Goal: Task Accomplishment & Management: Complete application form

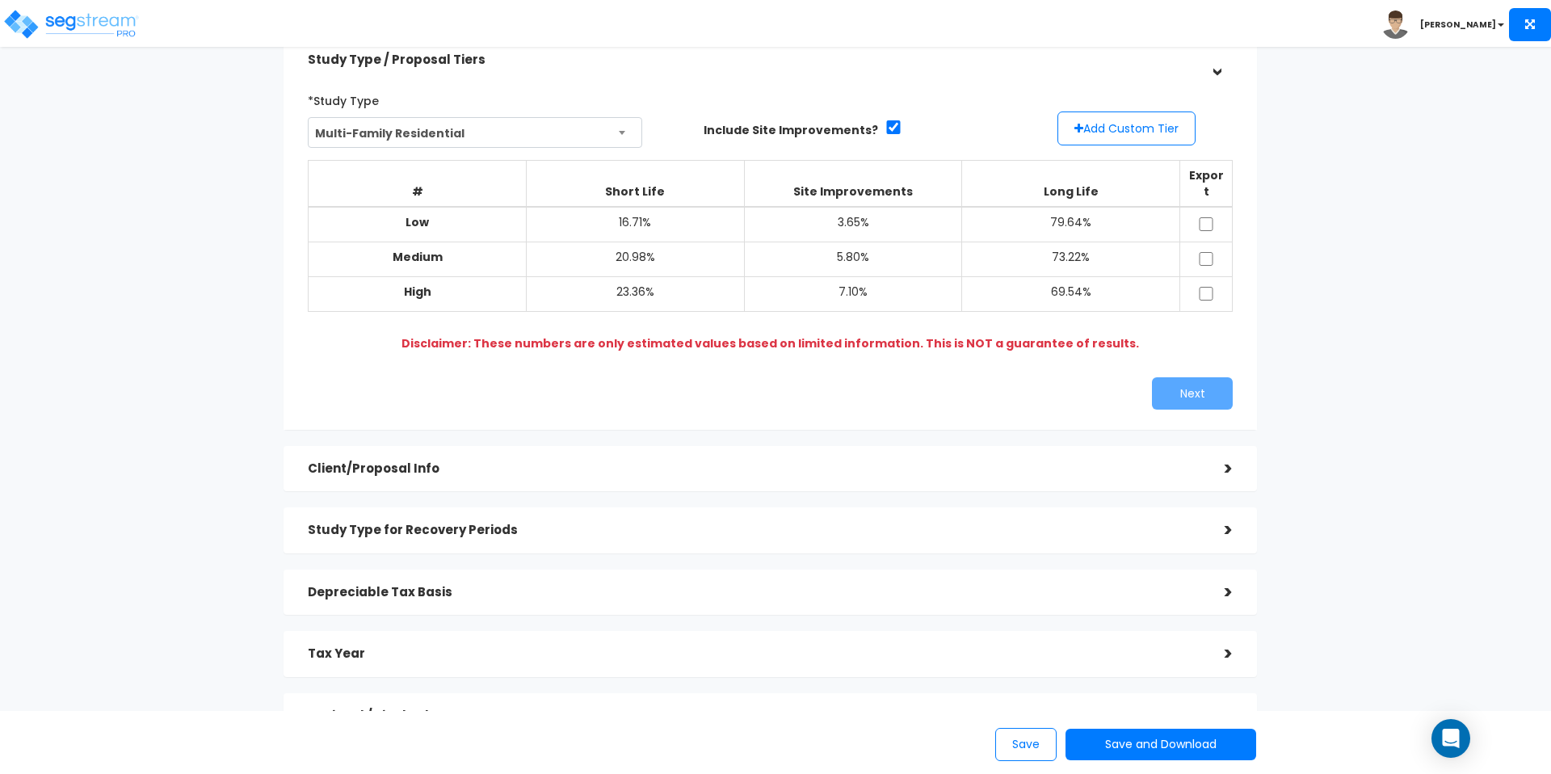
scroll to position [187, 0]
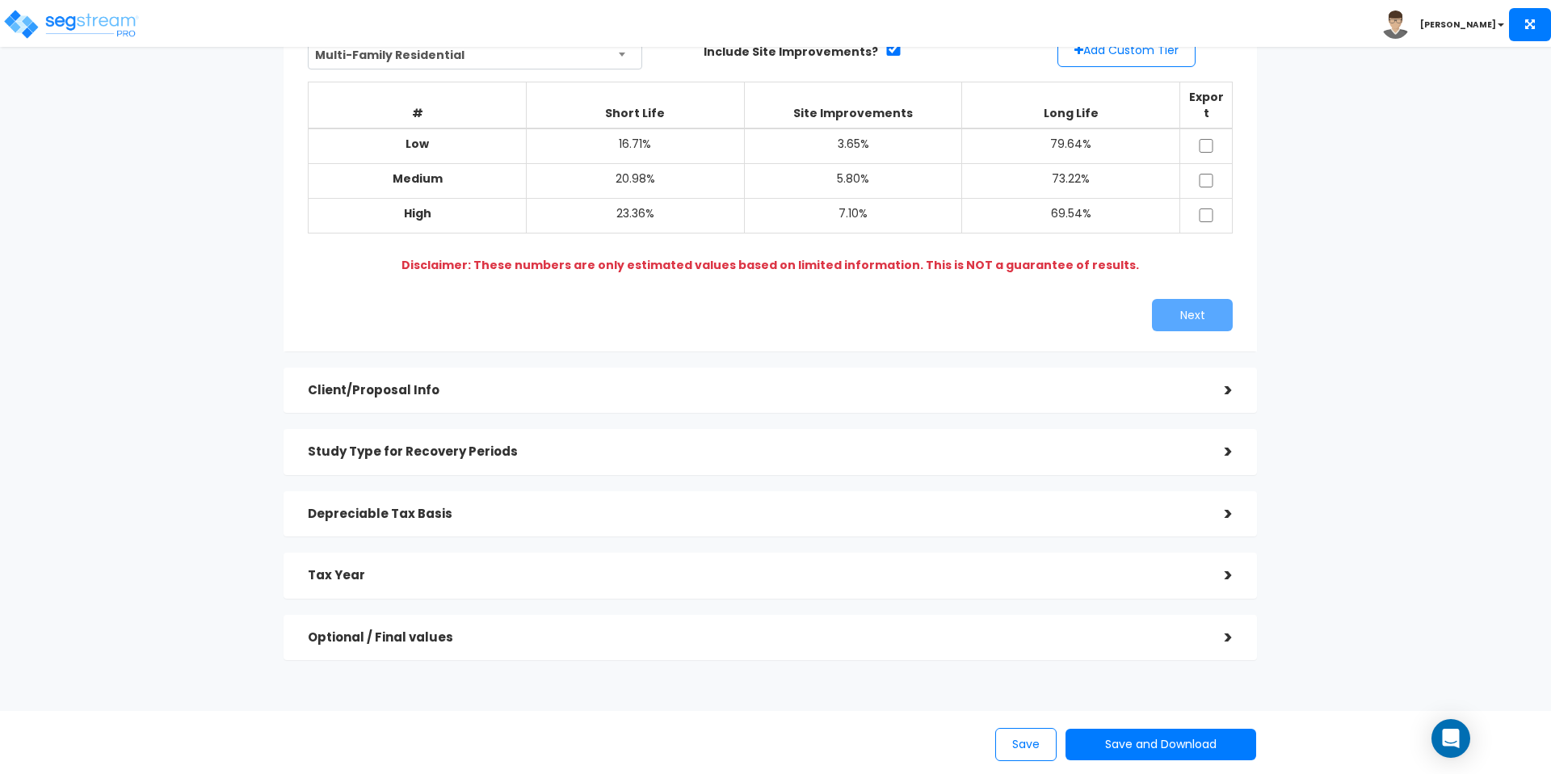
click at [613, 631] on h5 "Optional / Final values" at bounding box center [754, 638] width 893 height 14
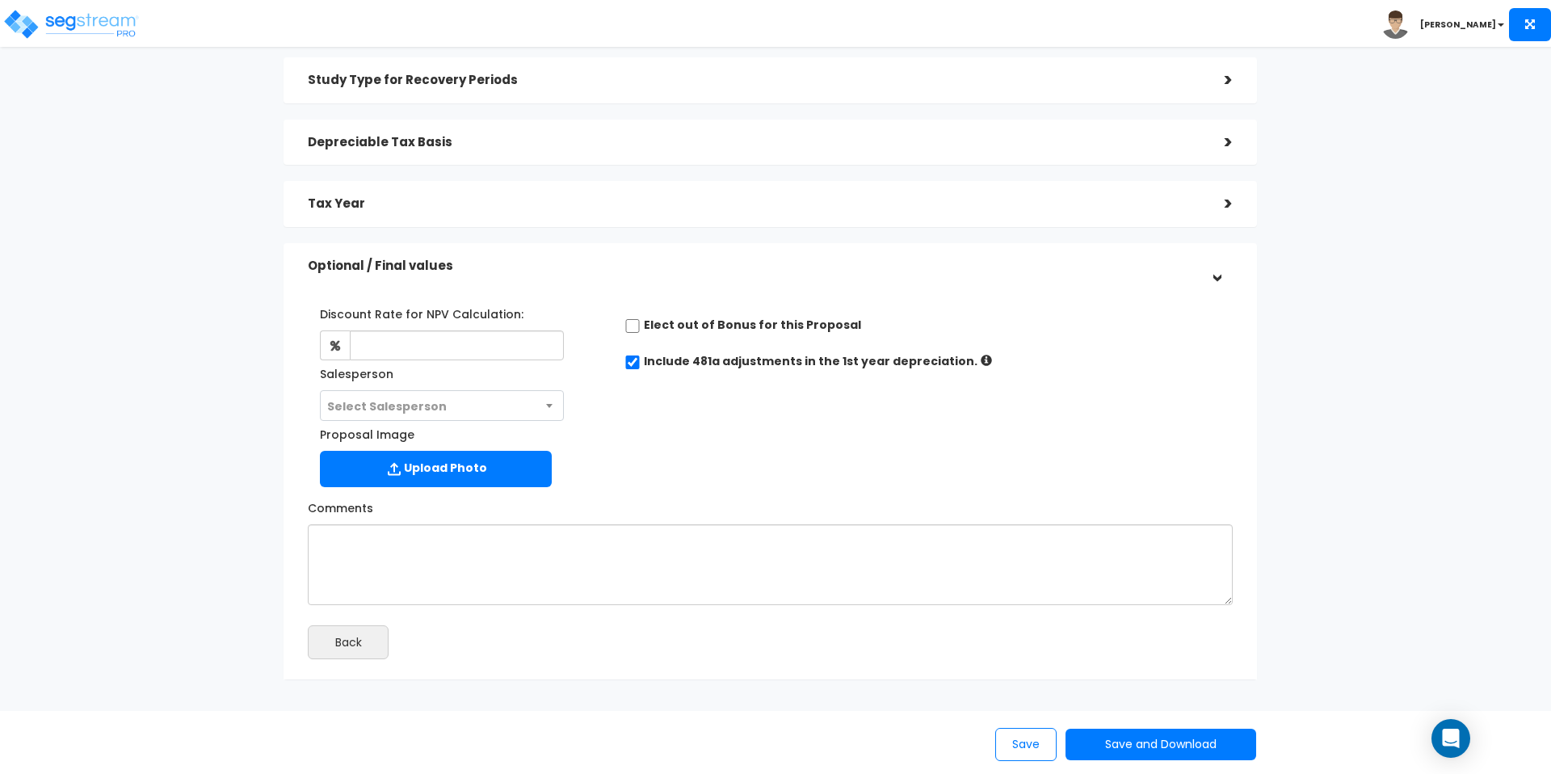
scroll to position [174, 0]
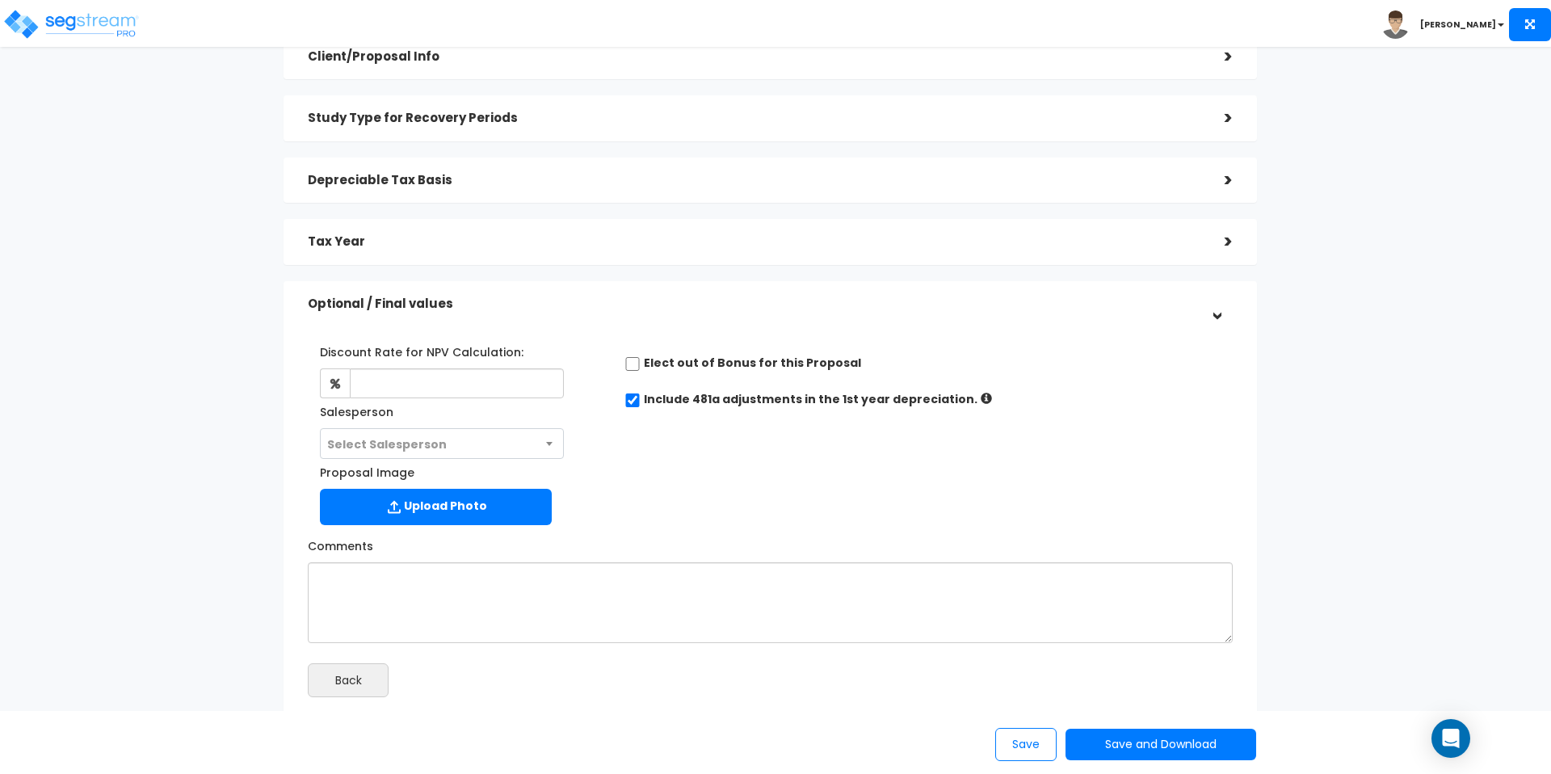
click at [547, 174] on h5 "Depreciable Tax Basis" at bounding box center [754, 181] width 893 height 14
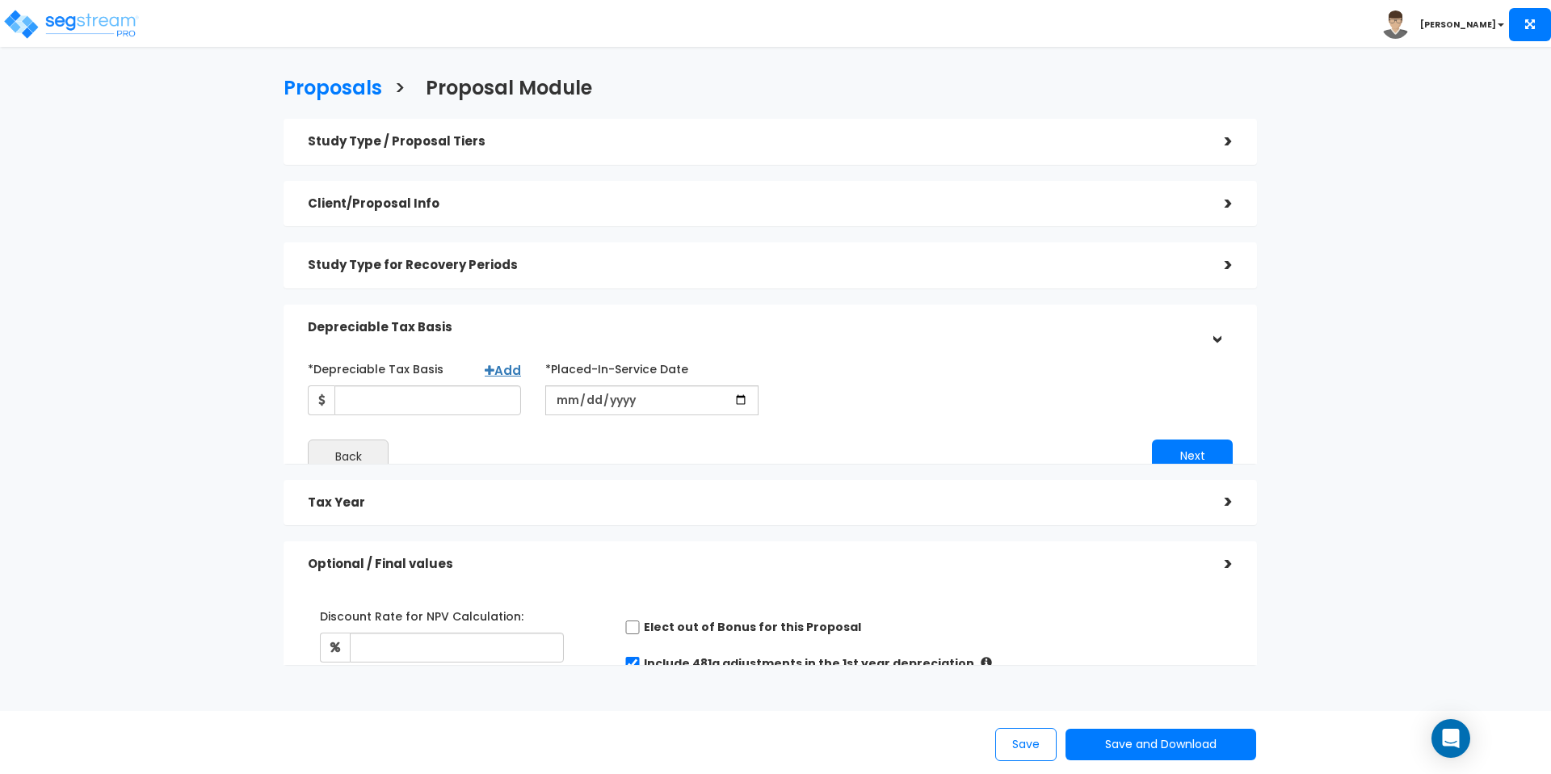
scroll to position [0, 0]
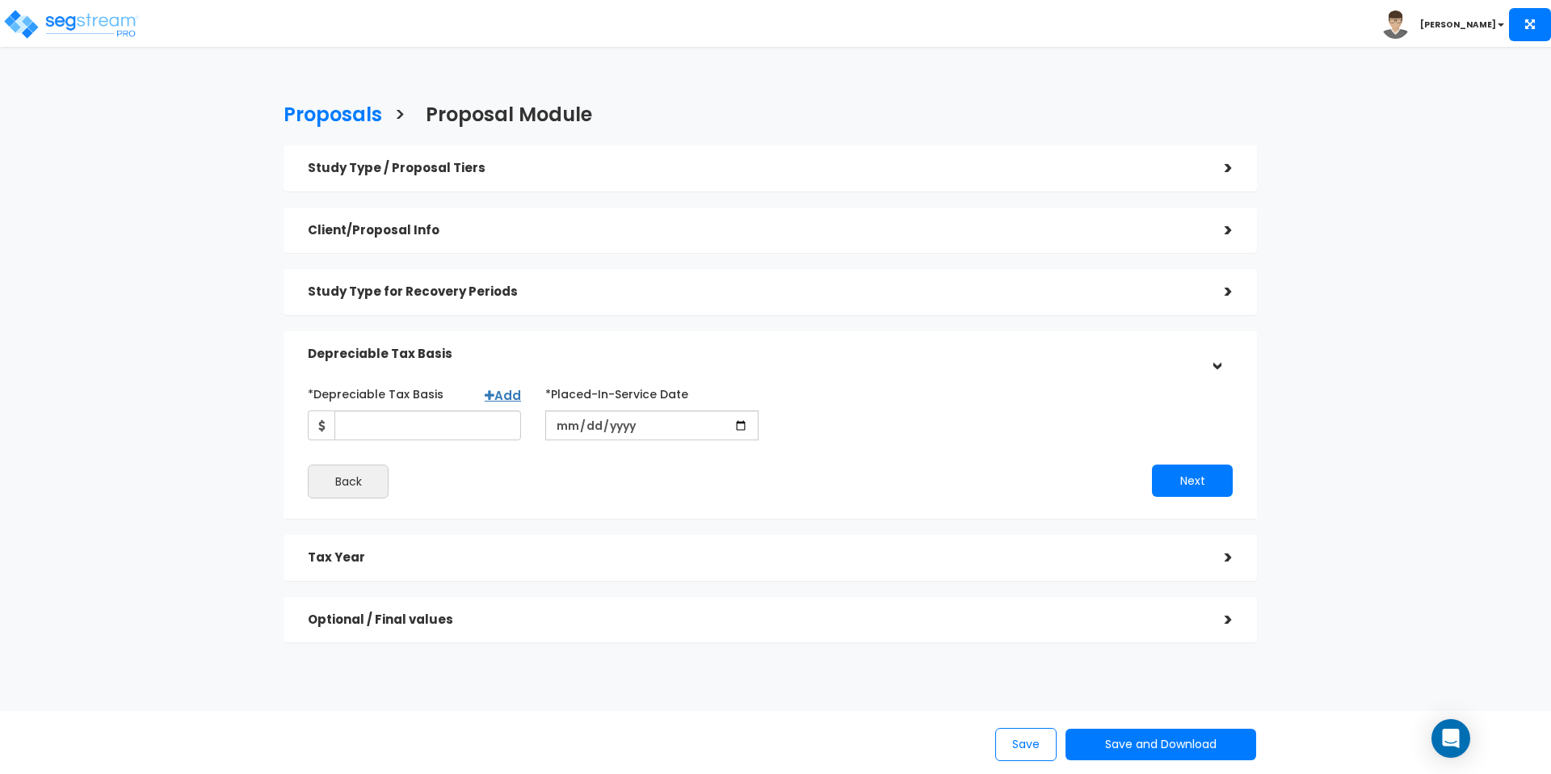
click at [568, 277] on div "Study Type for Recovery Periods" at bounding box center [754, 292] width 893 height 30
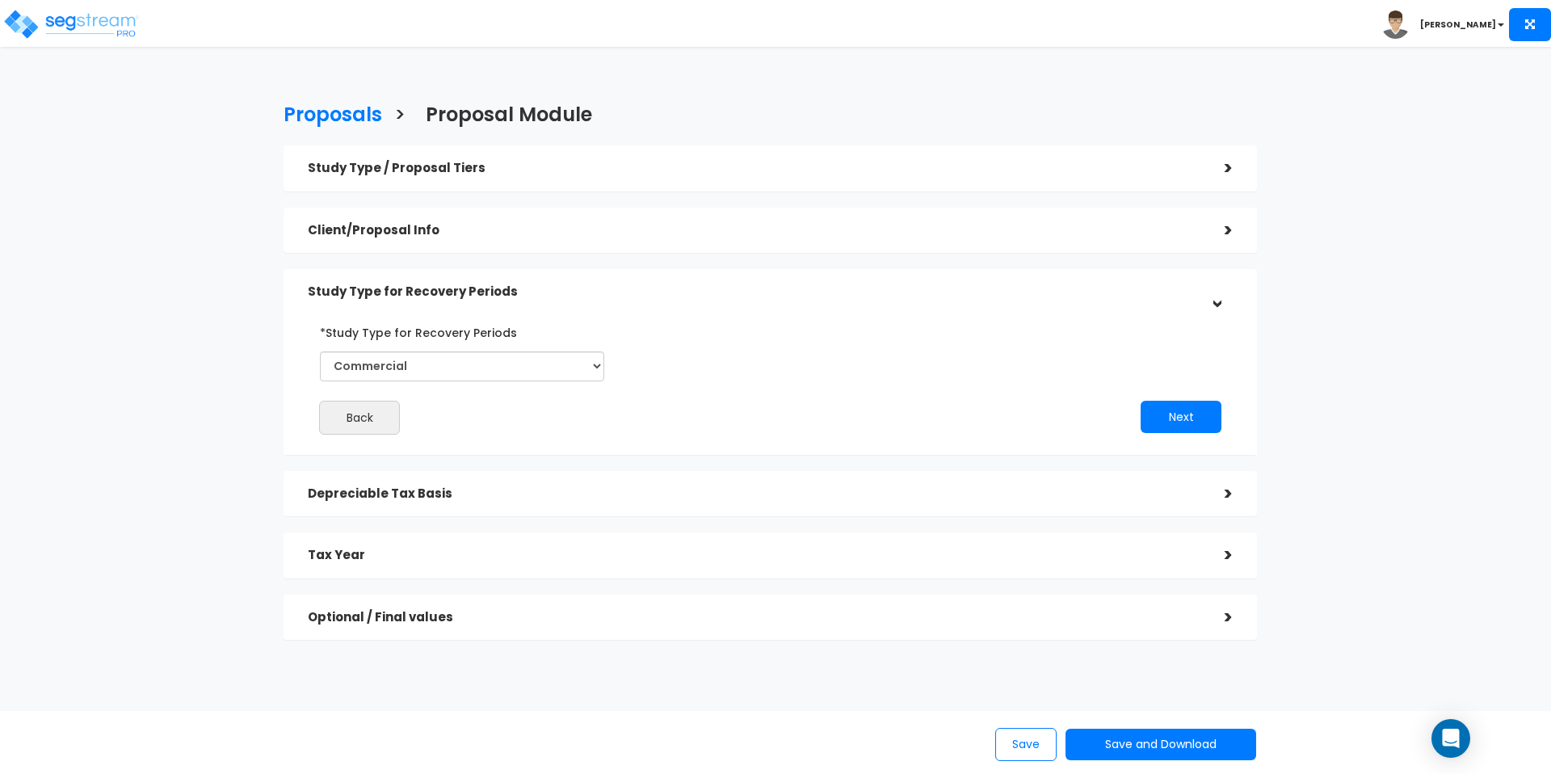
click at [541, 224] on h5 "Client/Proposal Info" at bounding box center [754, 231] width 893 height 14
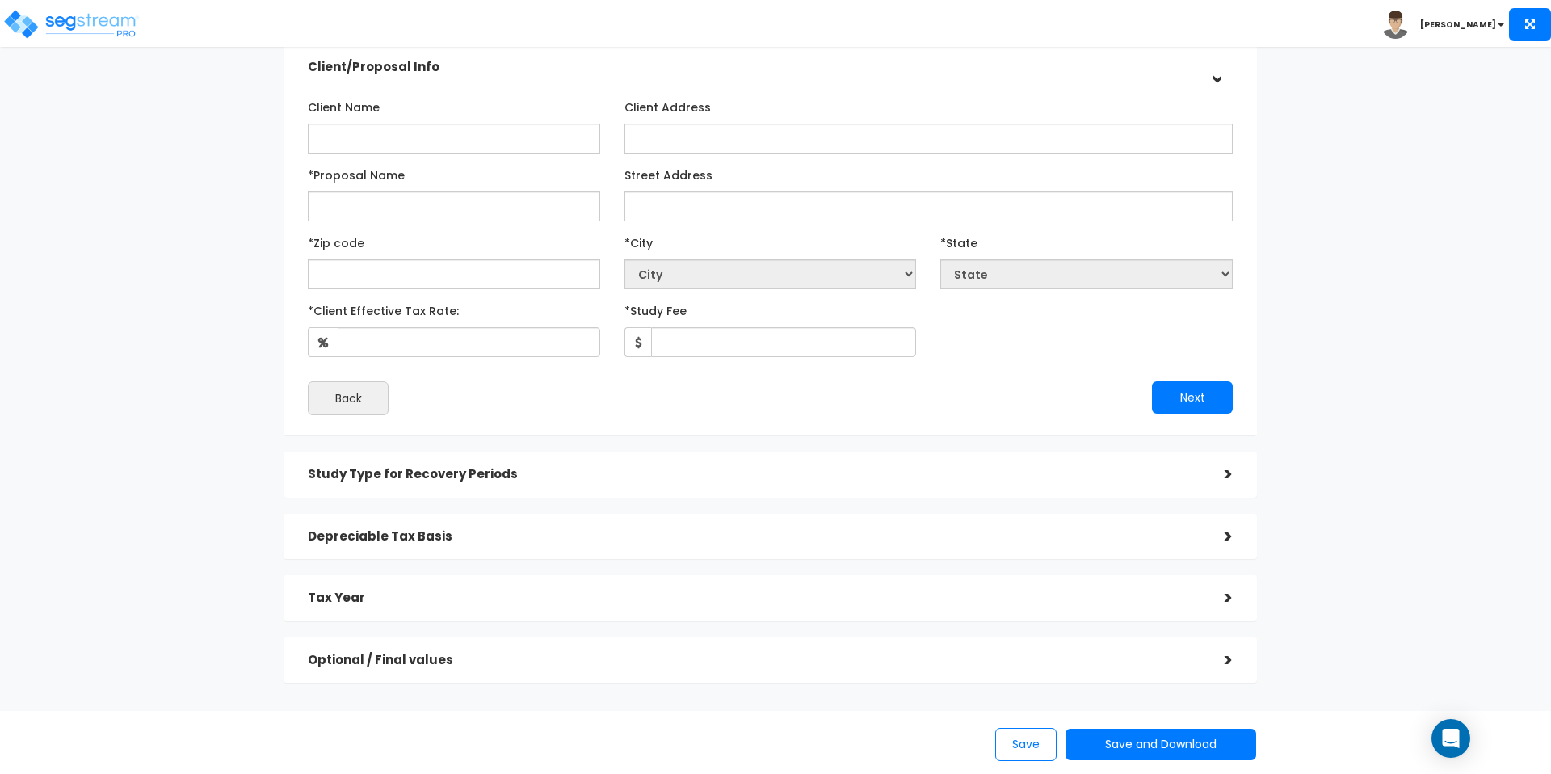
scroll to position [202, 0]
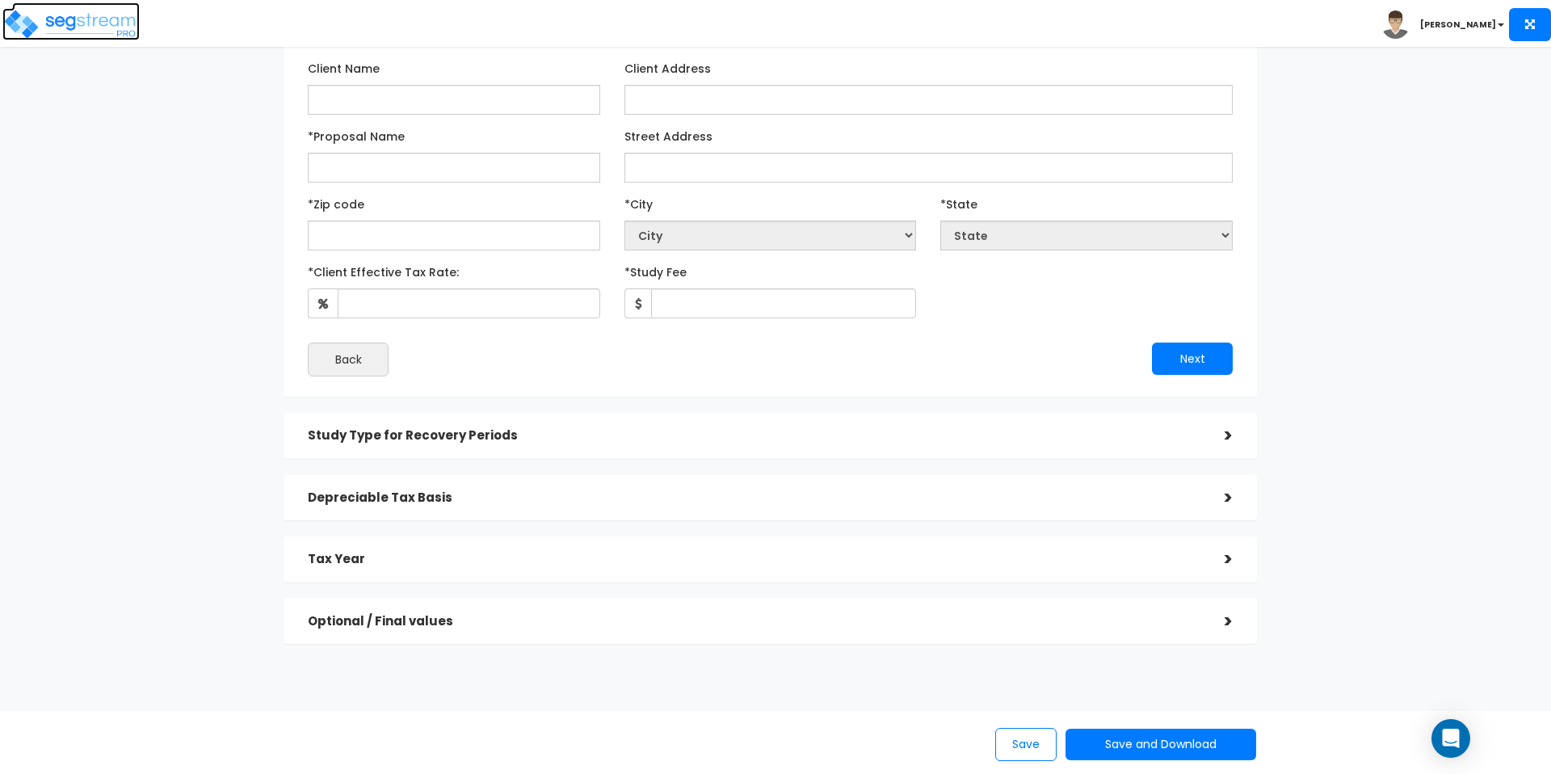
click at [67, 11] on img at bounding box center [70, 24] width 137 height 32
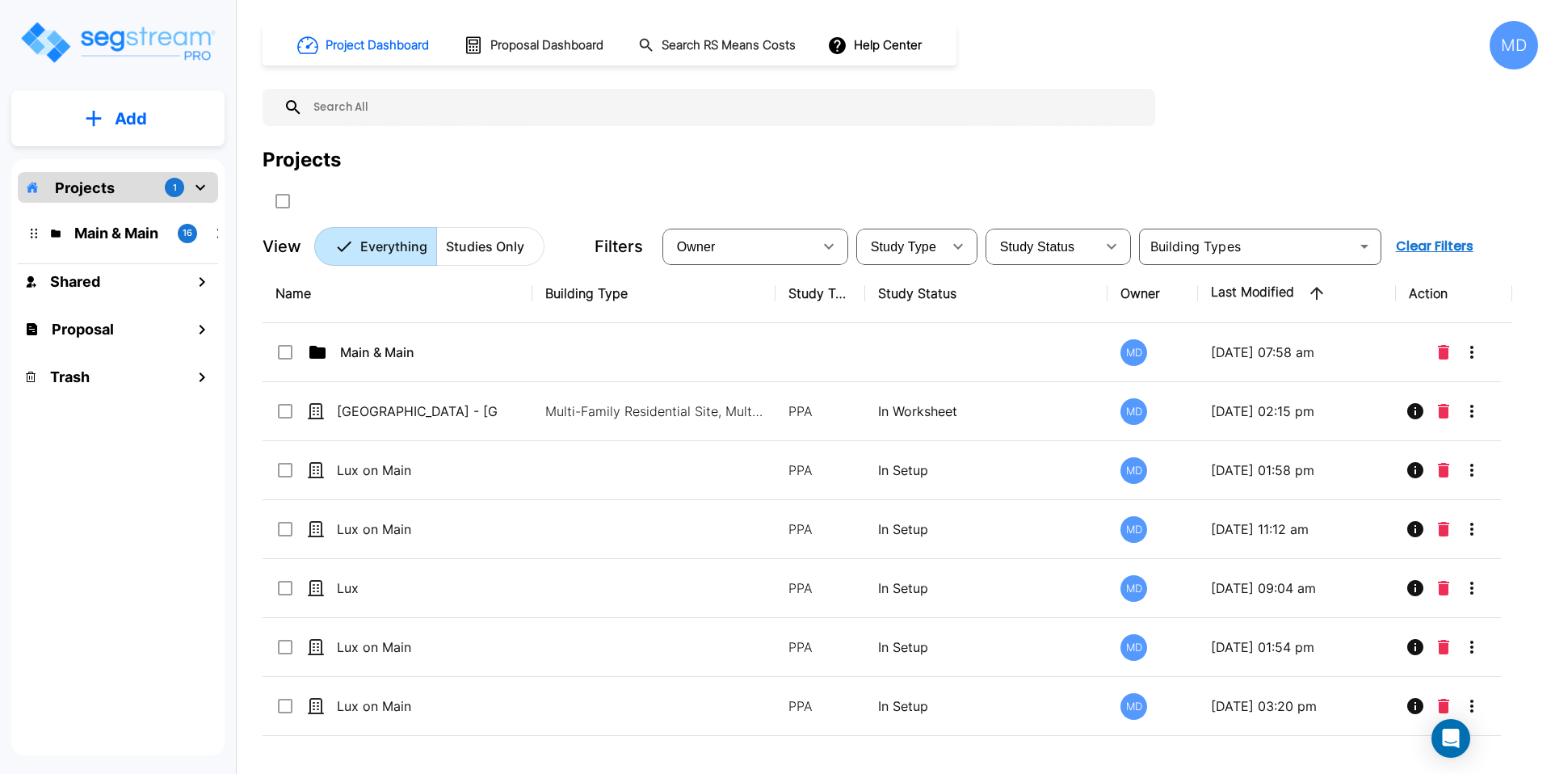
click at [120, 132] on button "Add" at bounding box center [117, 118] width 213 height 47
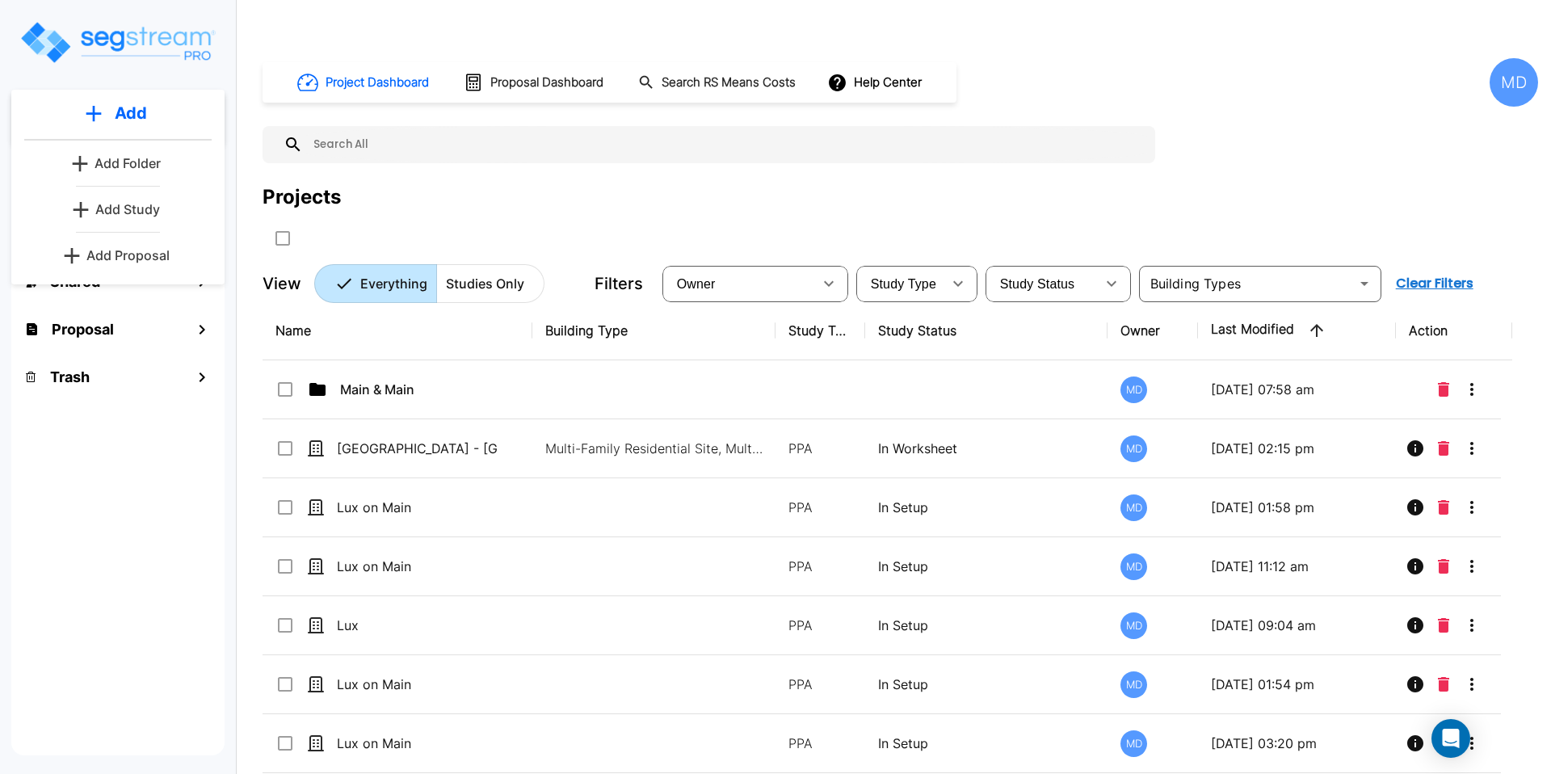
click at [122, 249] on p "Add Proposal" at bounding box center [127, 255] width 83 height 19
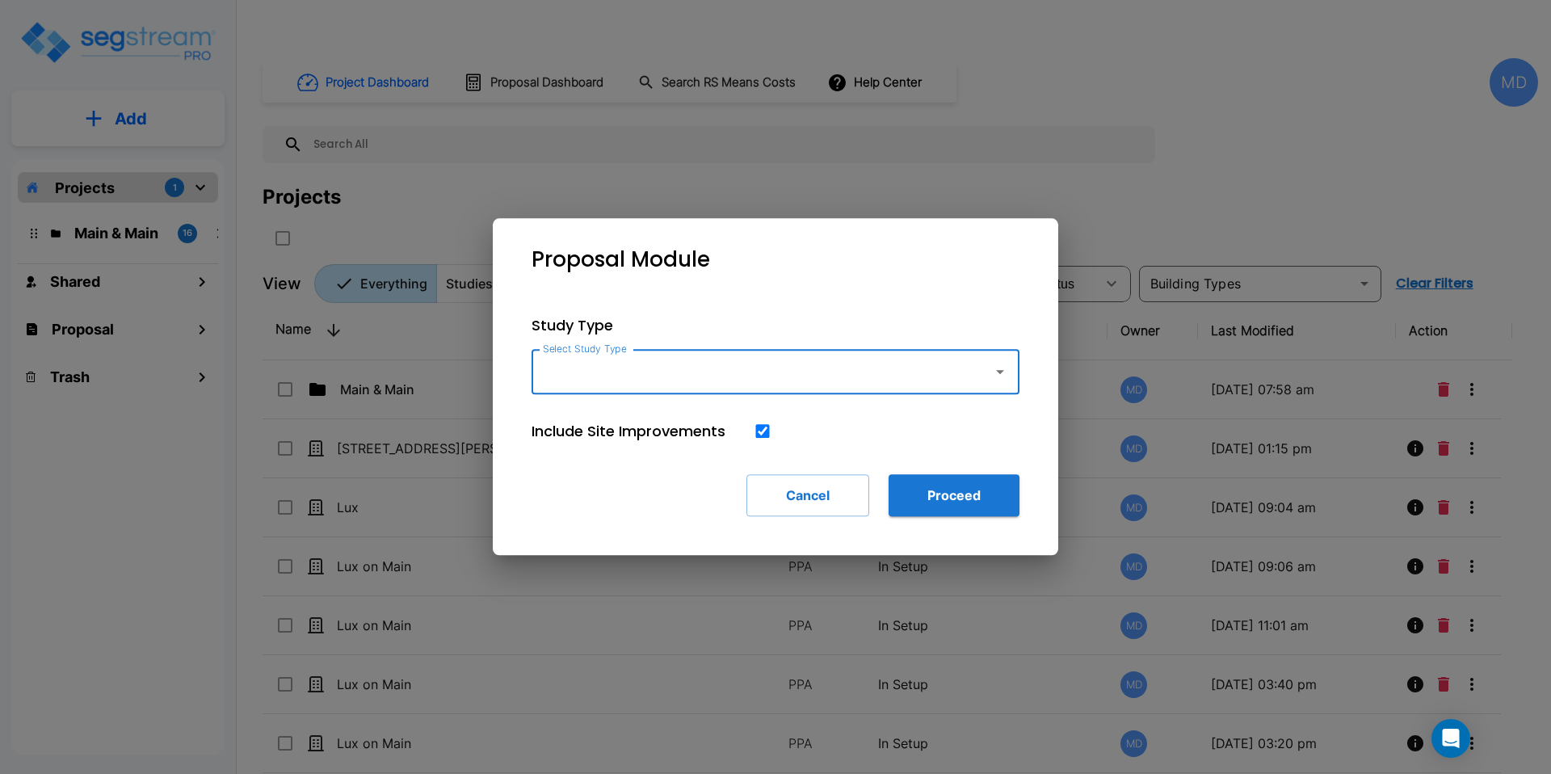
click at [993, 374] on icon "button" at bounding box center [999, 371] width 19 height 19
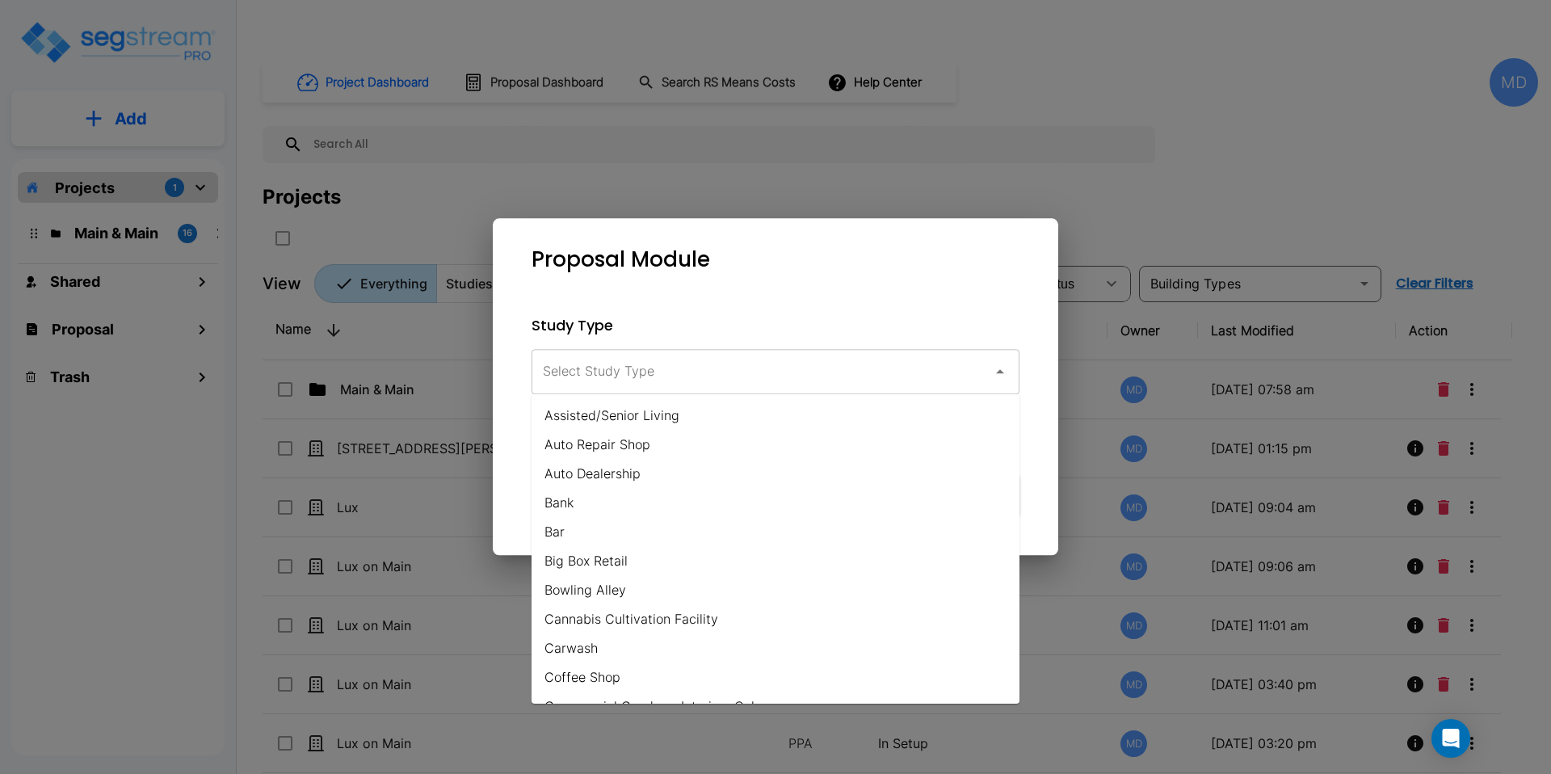
click at [722, 247] on div "Proposal Module" at bounding box center [776, 259] width 540 height 57
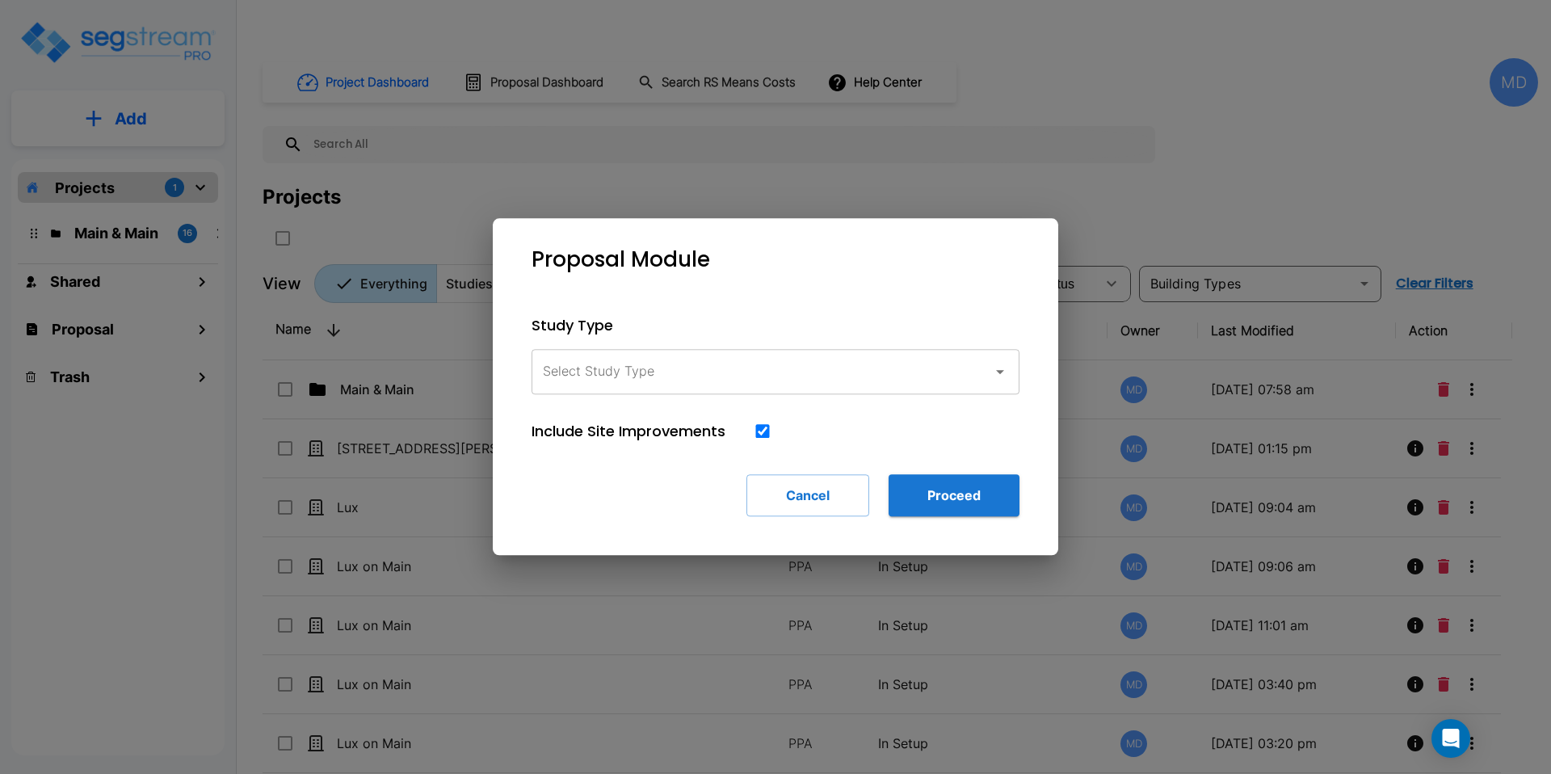
click at [757, 379] on input "Select Study Type" at bounding box center [758, 371] width 439 height 31
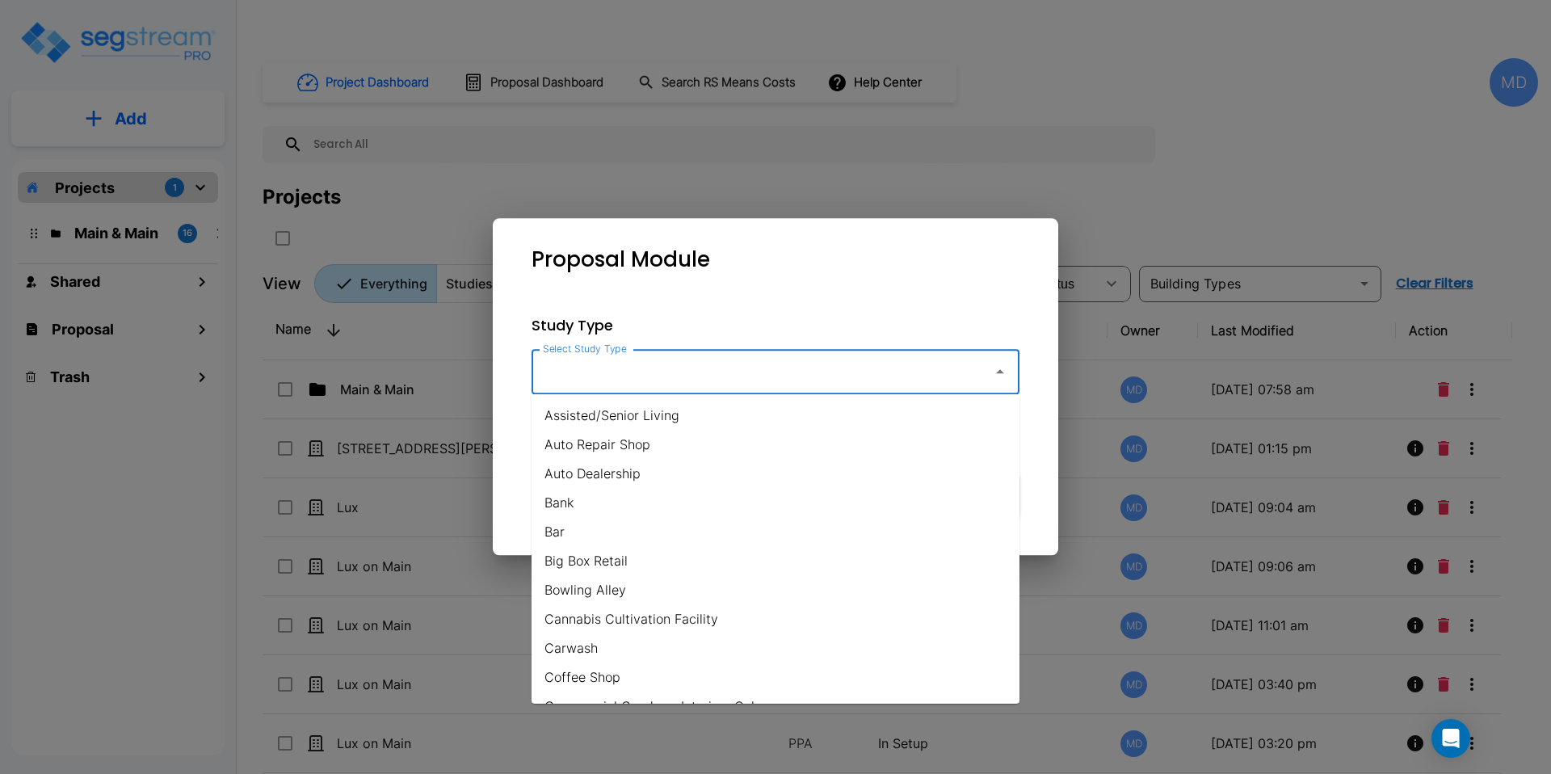
click at [675, 654] on li "Carwash" at bounding box center [776, 647] width 488 height 29
type input "Carwash"
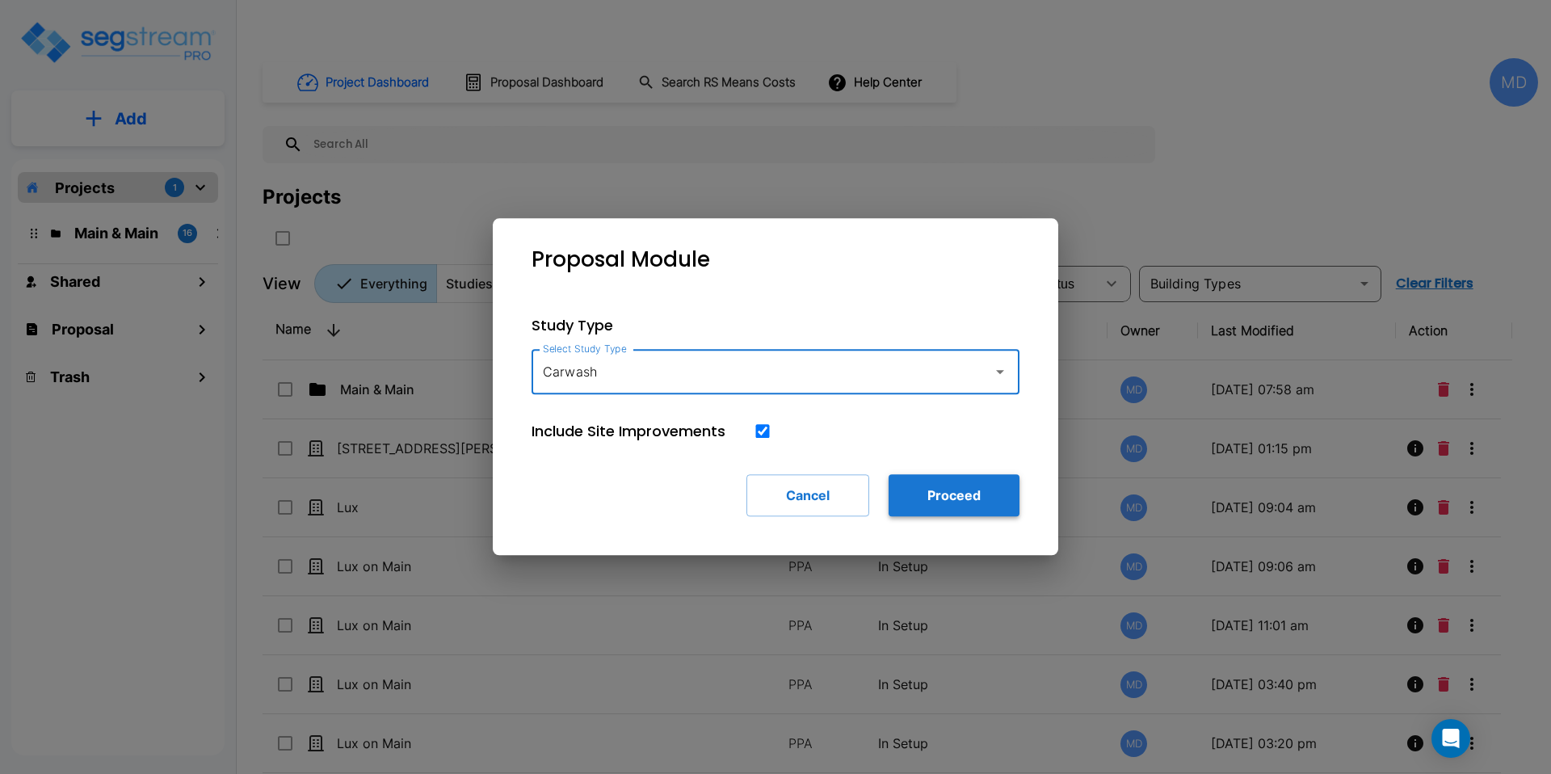
click at [907, 512] on button "Proceed" at bounding box center [954, 495] width 131 height 42
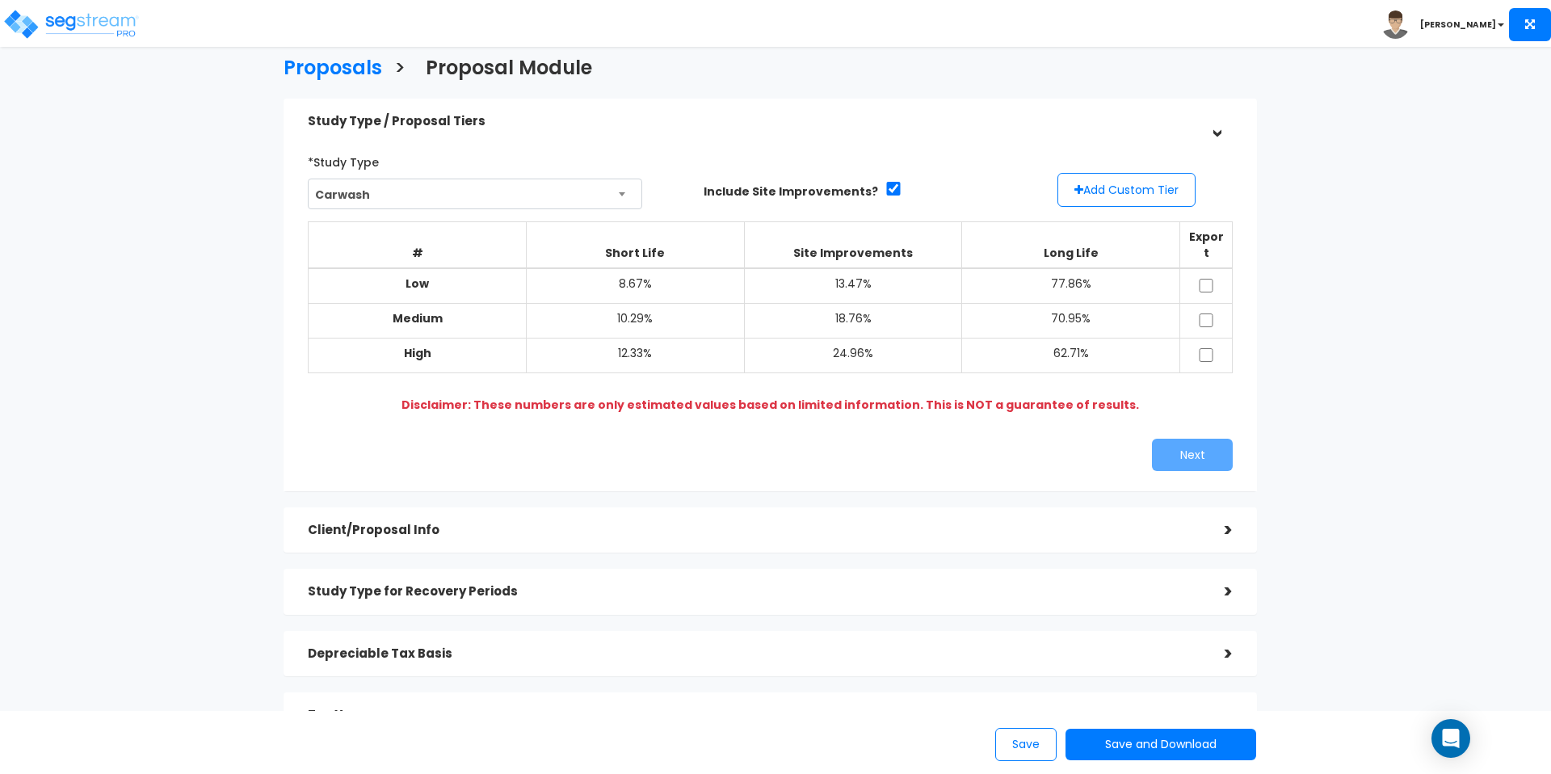
scroll to position [33, 0]
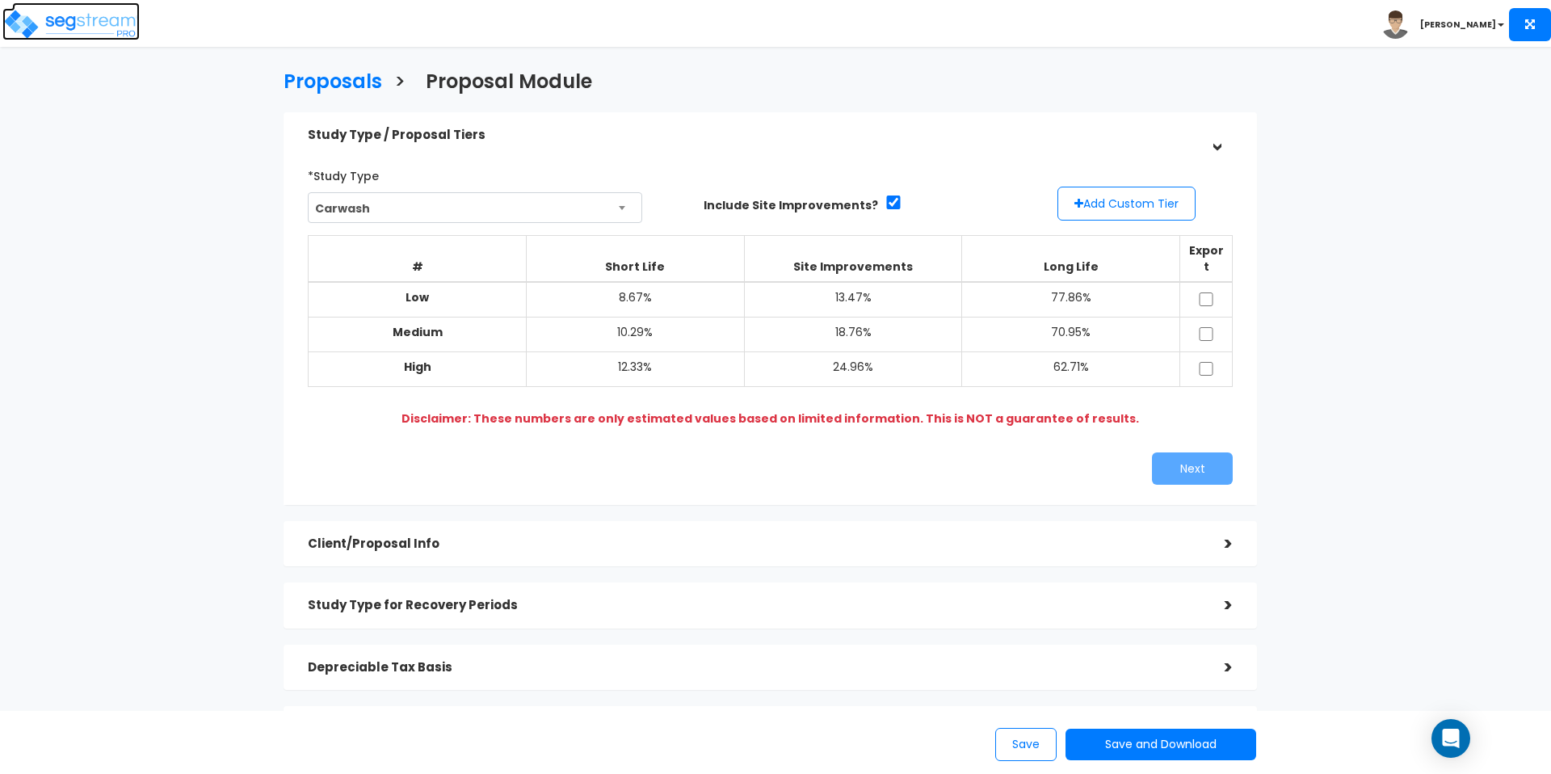
click at [87, 19] on img at bounding box center [70, 24] width 137 height 32
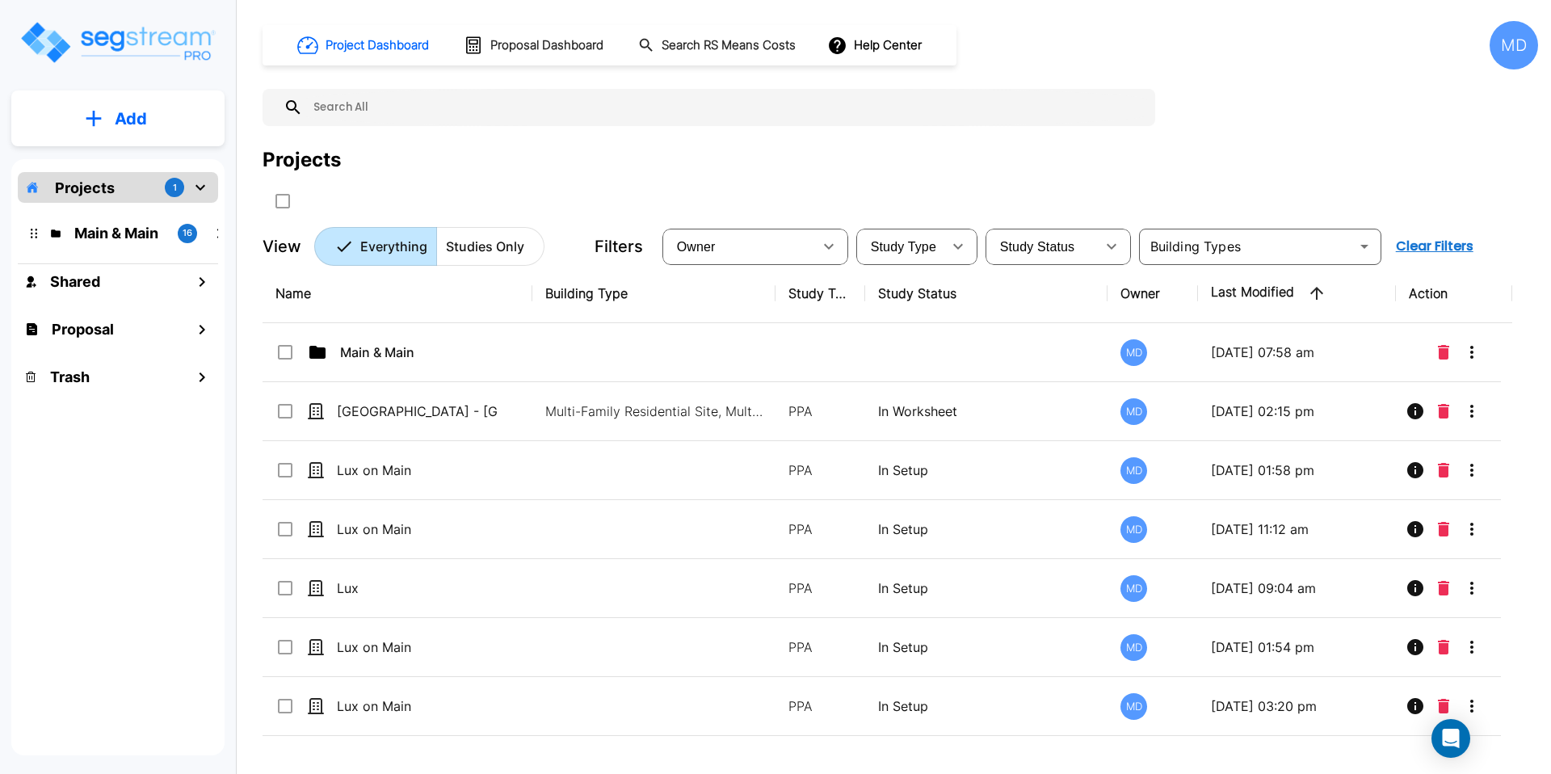
click at [148, 121] on button "Add" at bounding box center [117, 118] width 213 height 47
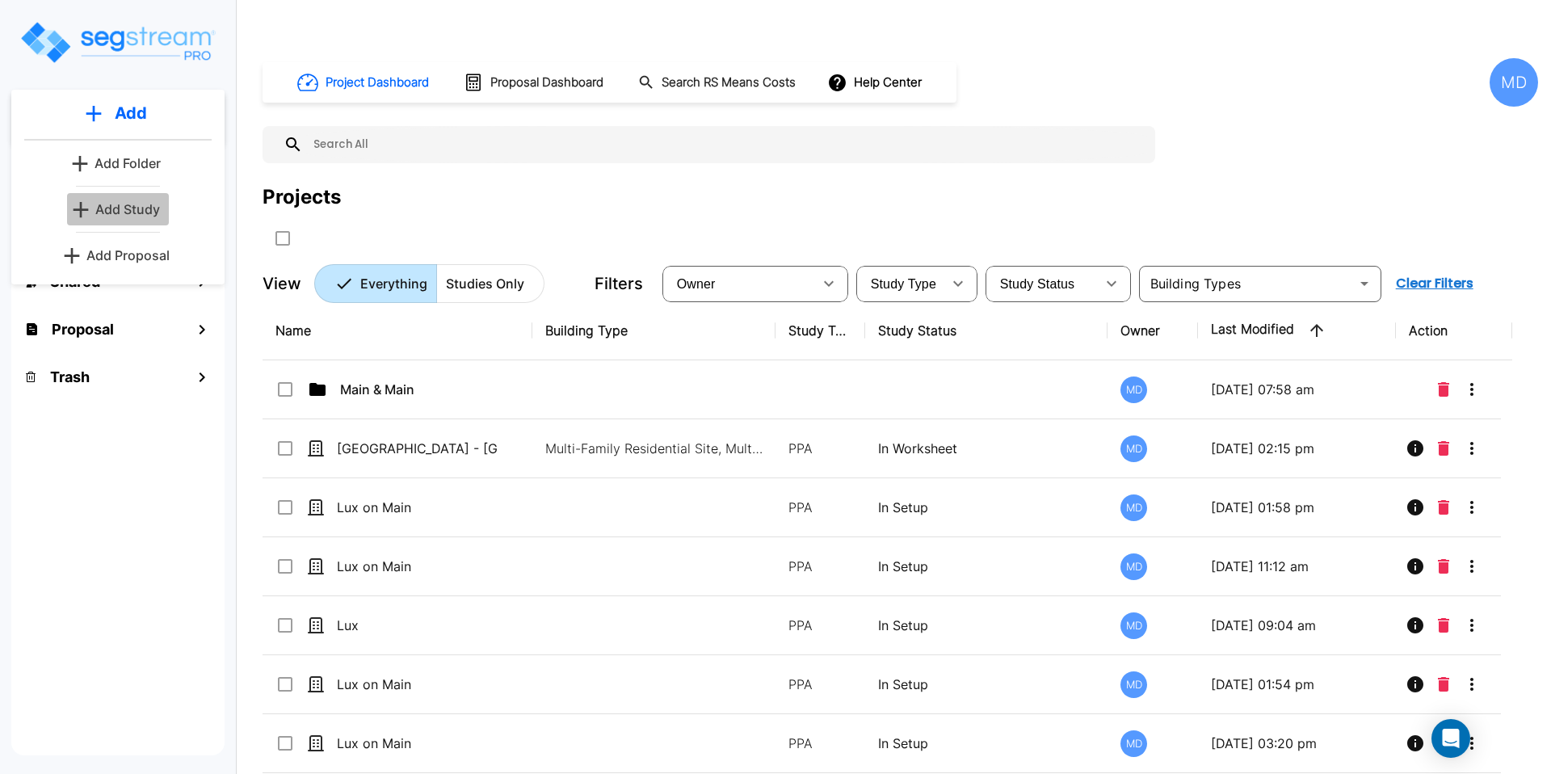
click at [128, 197] on link "Add Study" at bounding box center [118, 209] width 102 height 32
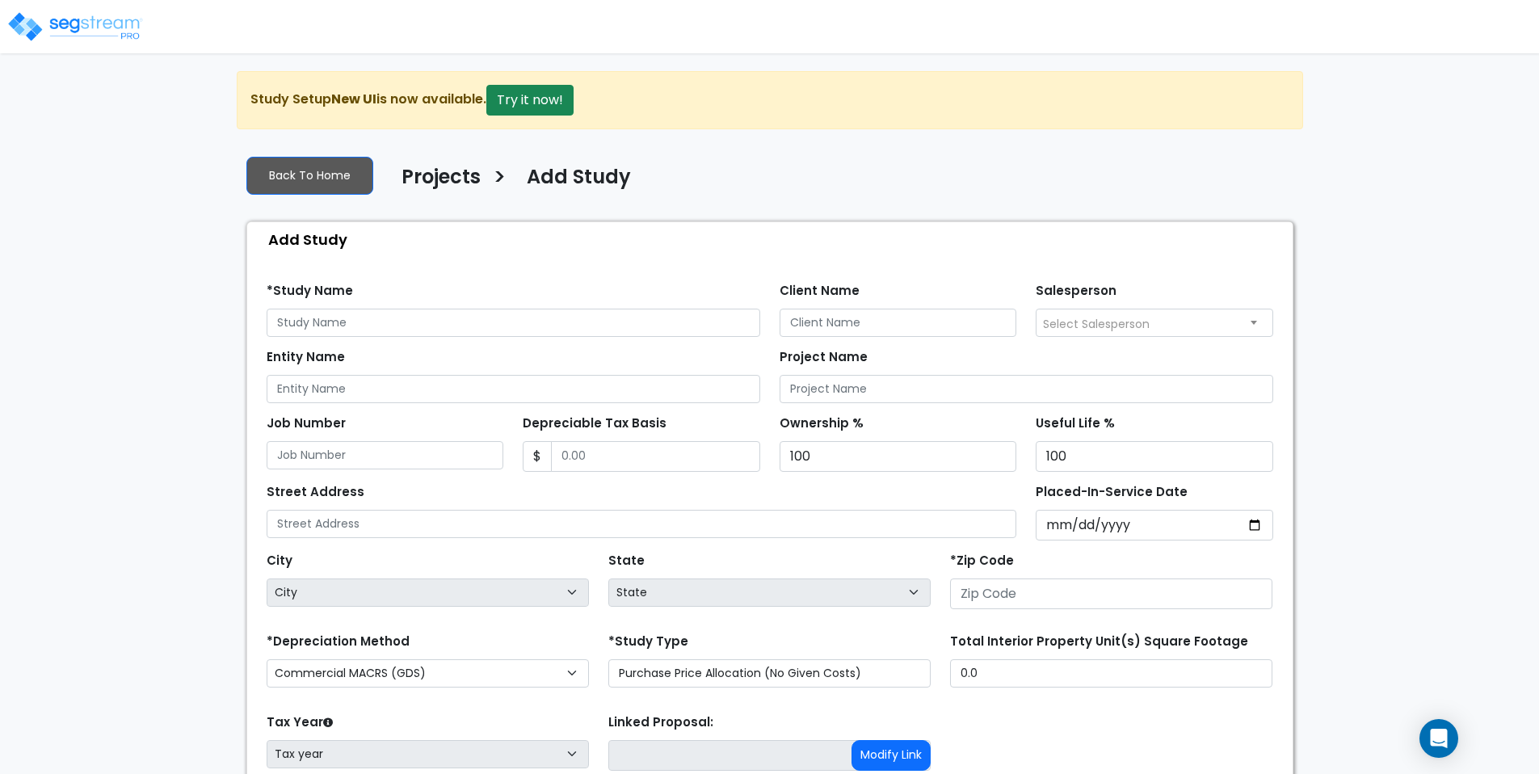
scroll to position [128, 0]
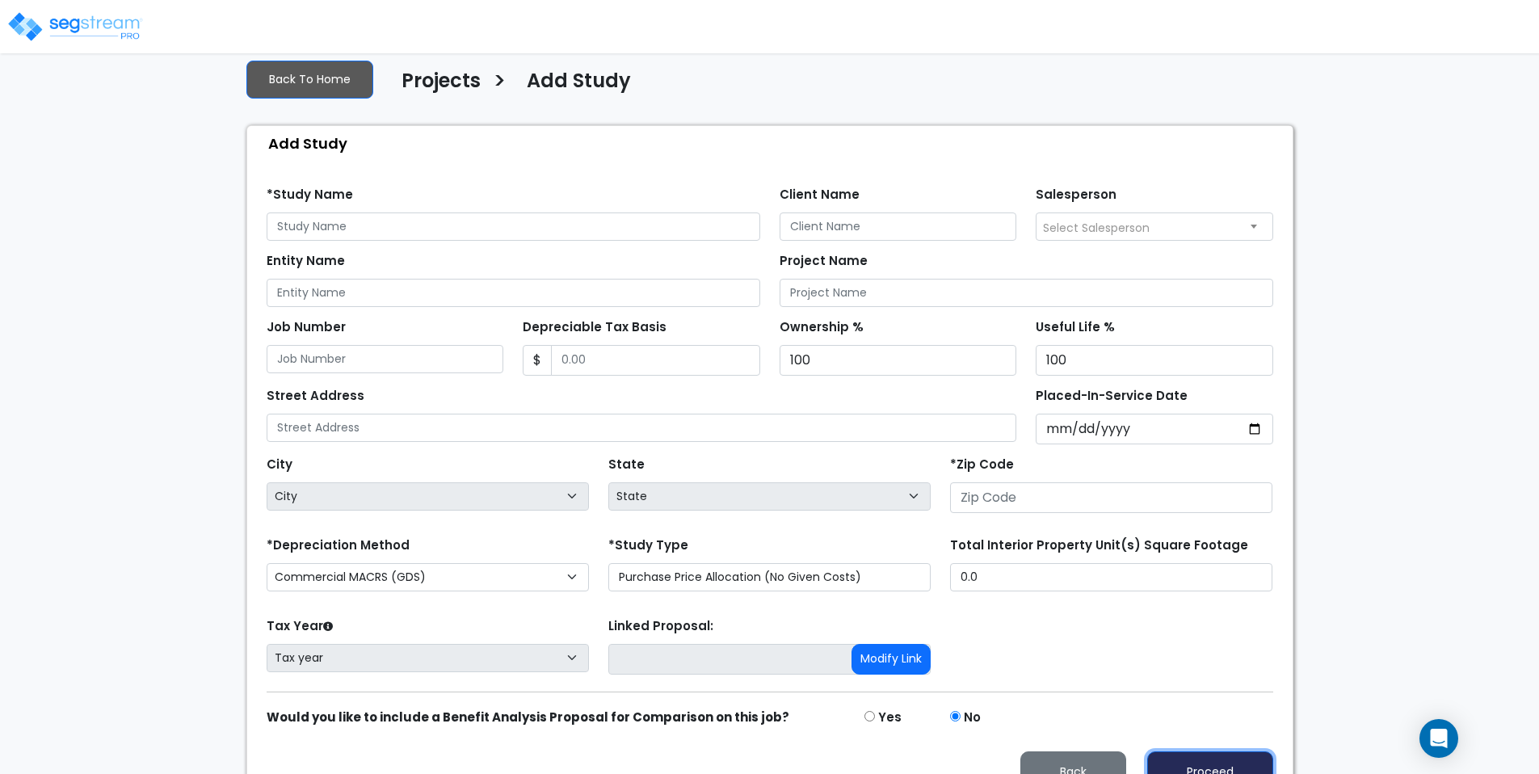
click at [1194, 751] on button "Proceed" at bounding box center [1210, 771] width 126 height 41
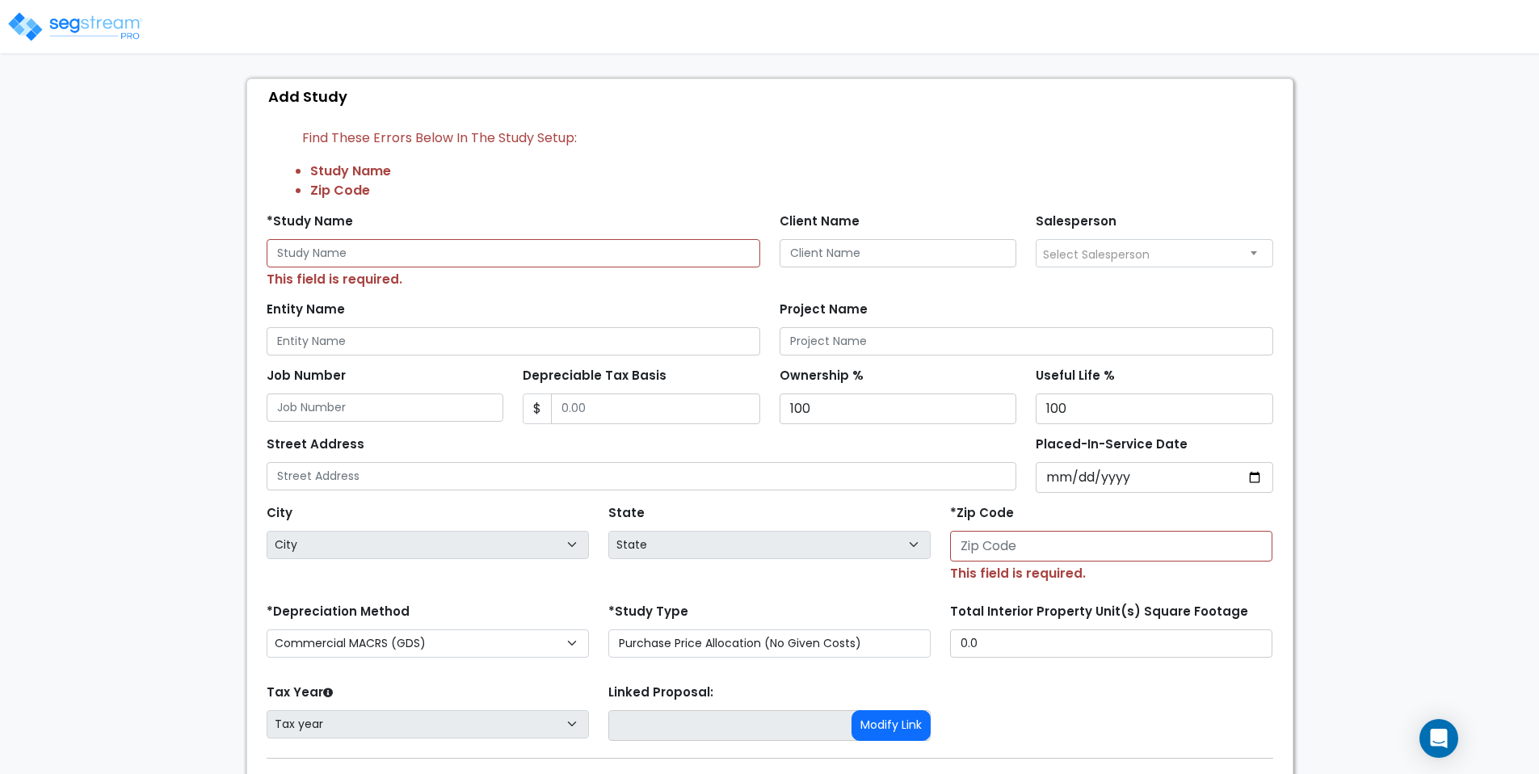
scroll to position [242, 0]
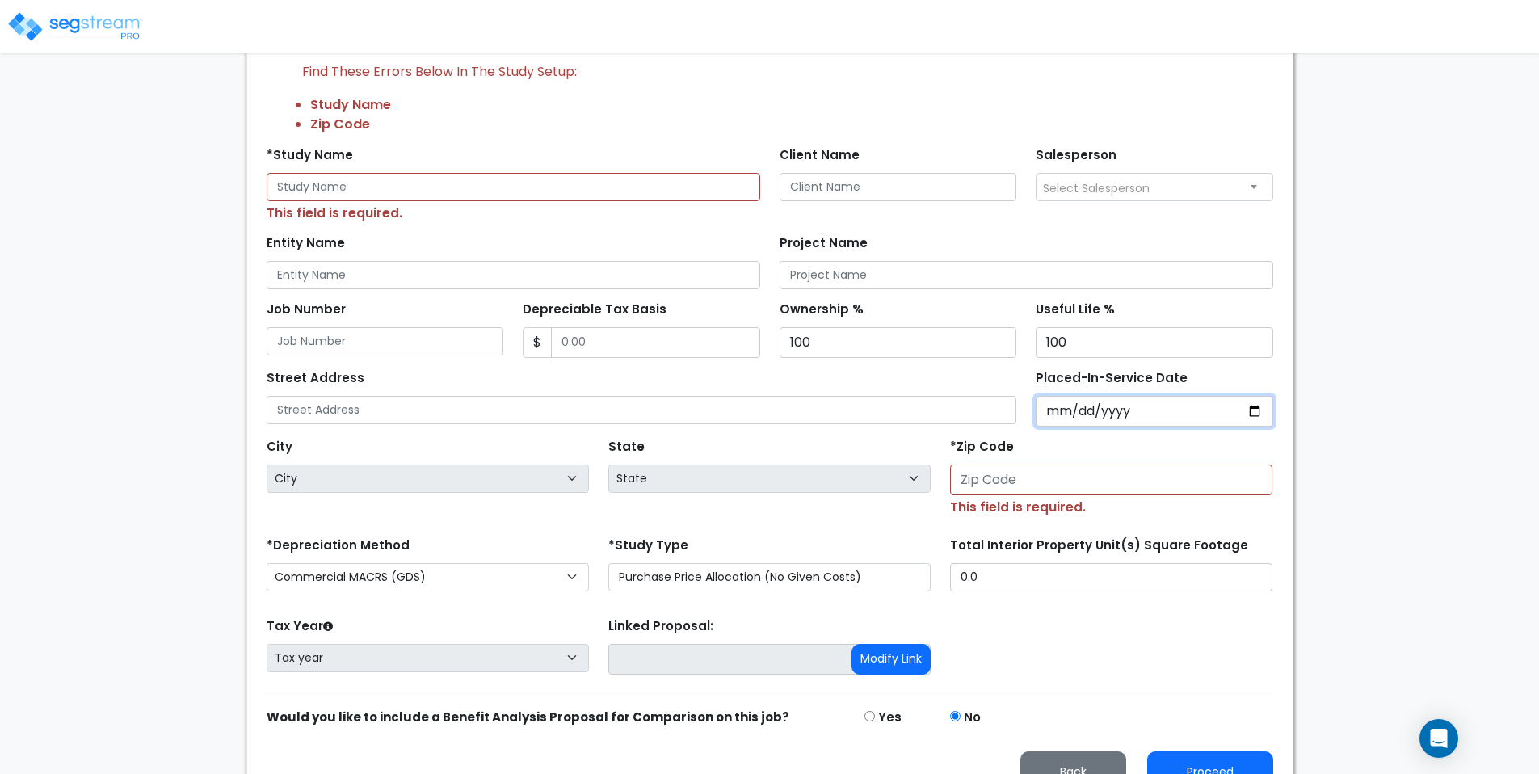
click at [1251, 396] on input "Placed-In-Service Date" at bounding box center [1155, 411] width 238 height 31
click at [1231, 614] on div "Tax Year Please Enter The Placed In Service Date First. Tax year Prior Years De…" at bounding box center [770, 646] width 1026 height 65
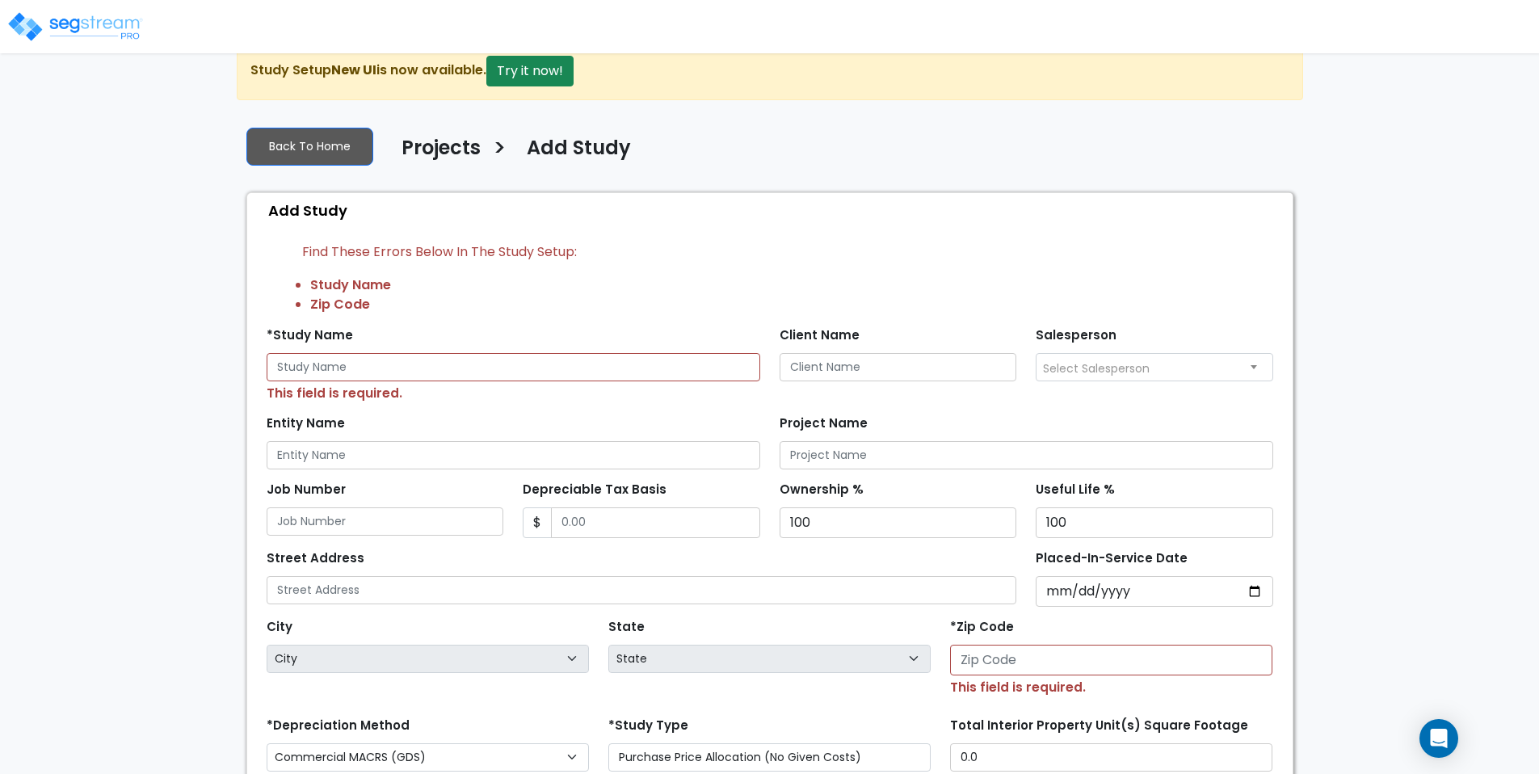
scroll to position [100, 0]
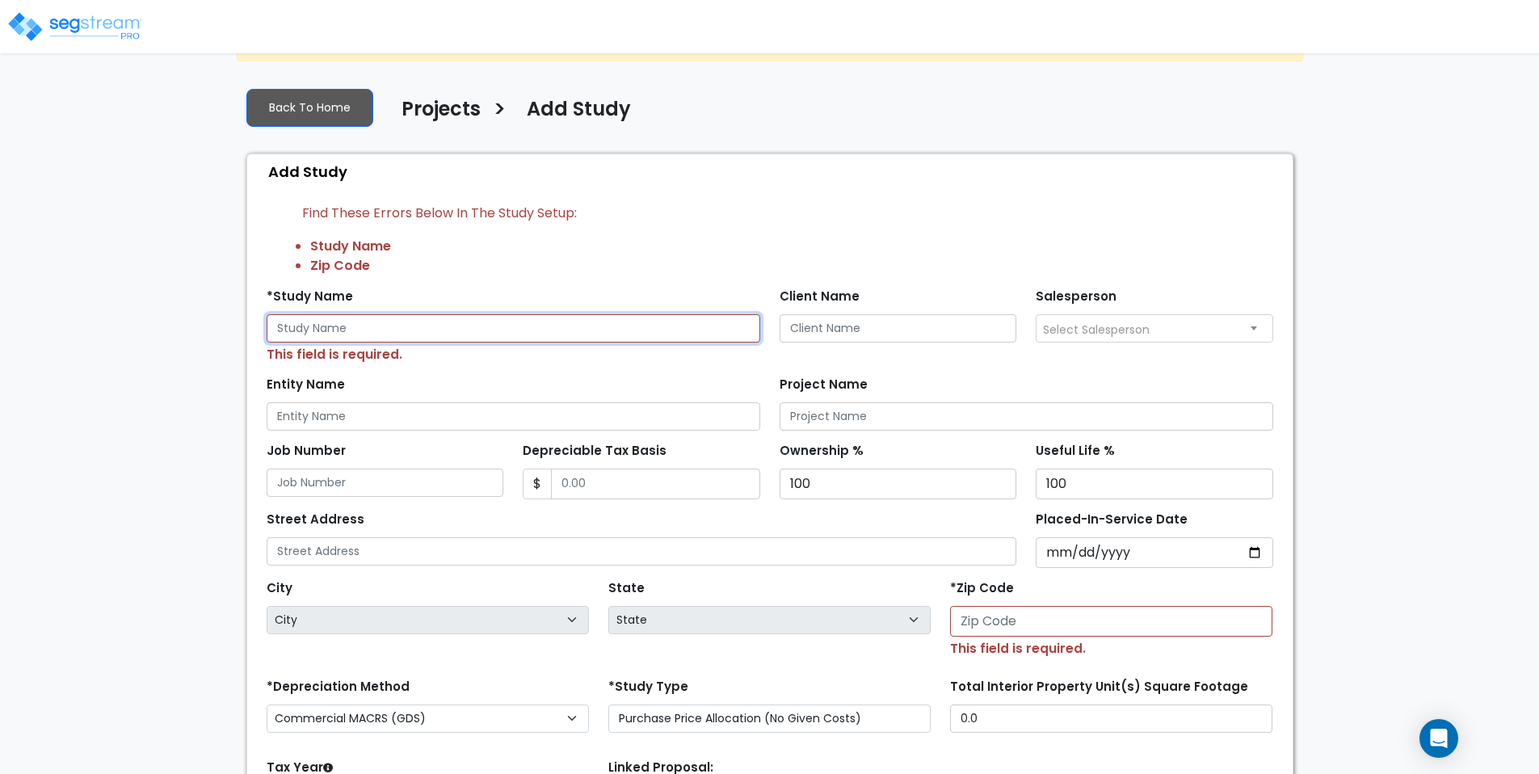
click at [469, 314] on input "text" at bounding box center [514, 328] width 494 height 28
type input "Lux on Main"
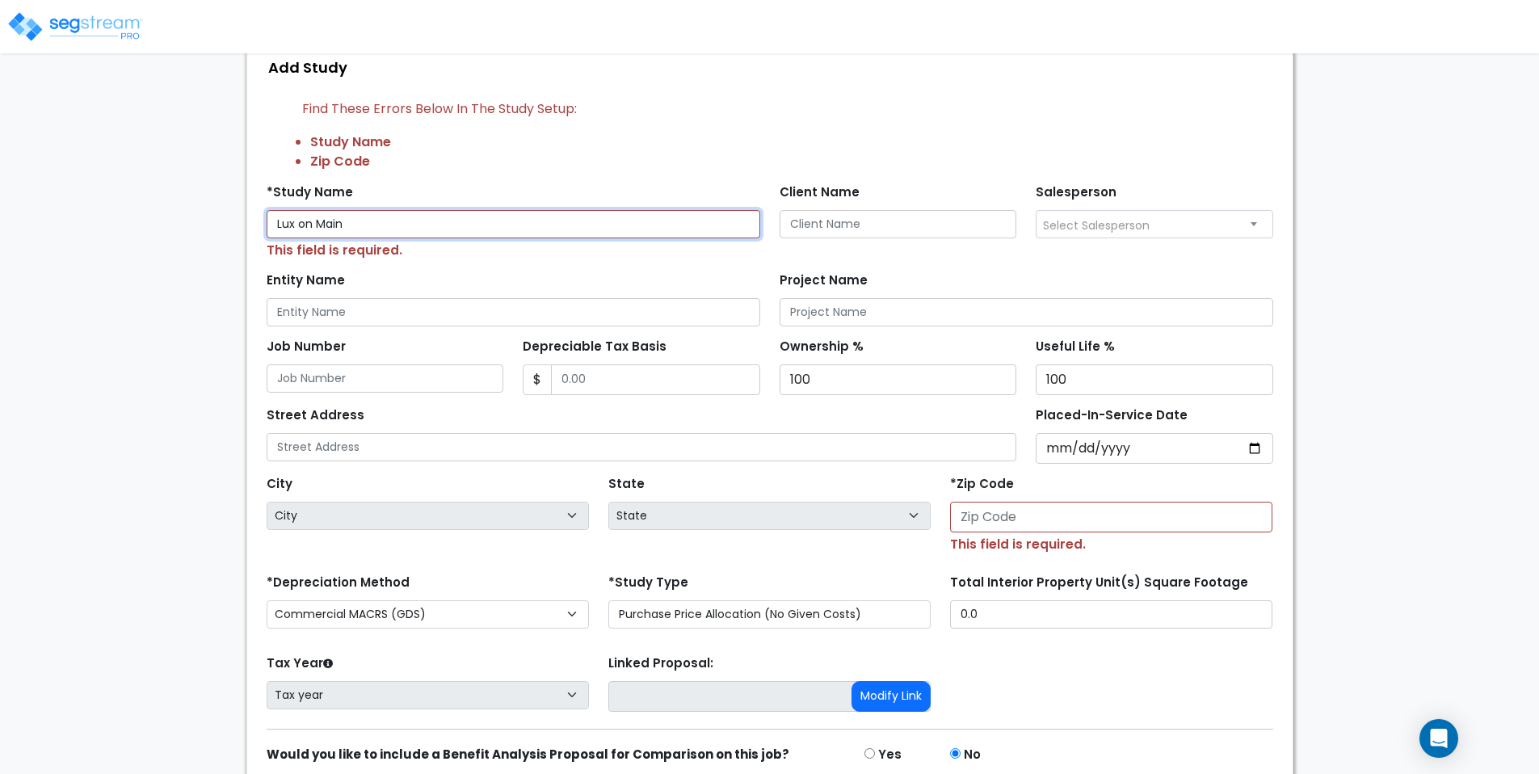
scroll to position [208, 0]
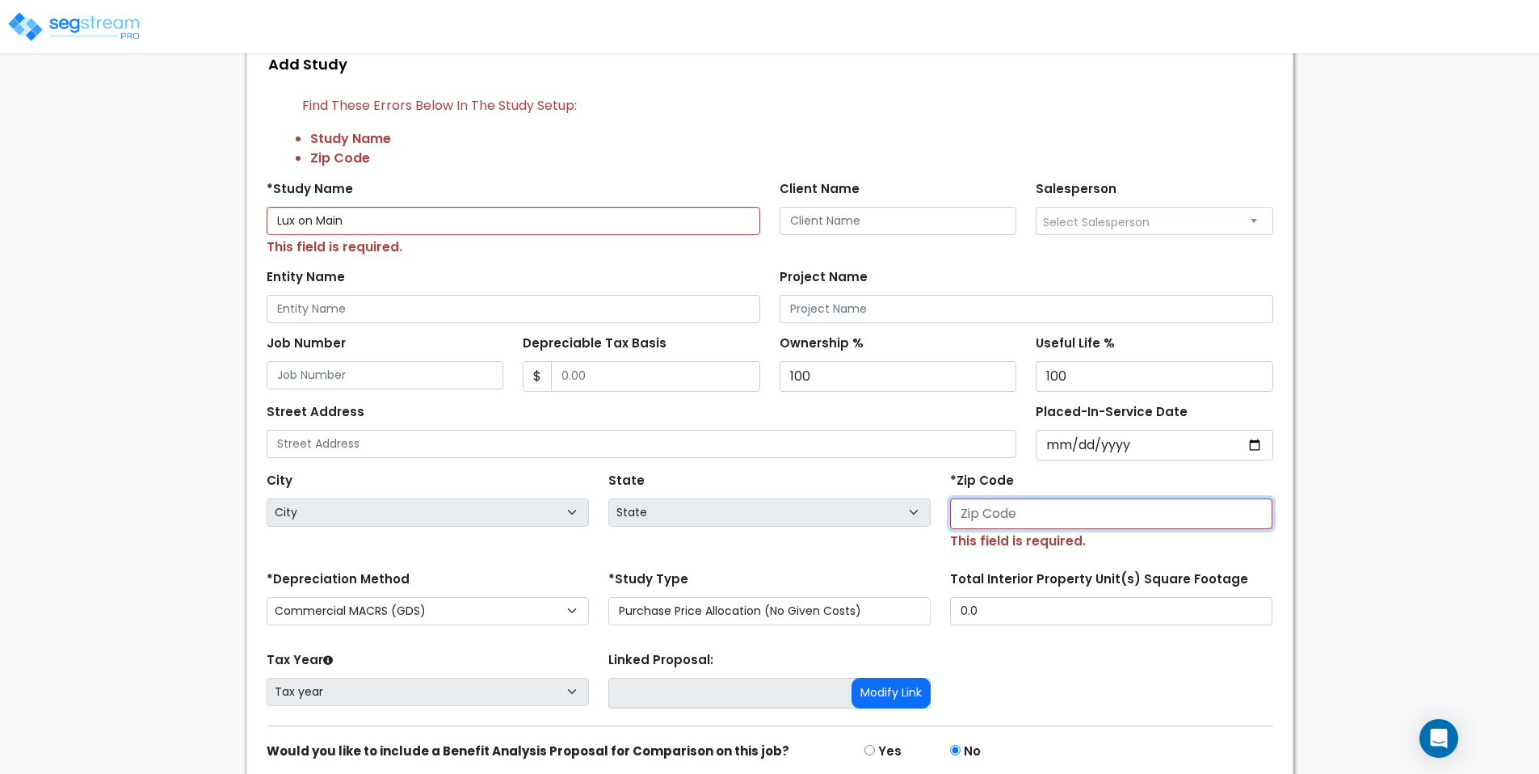
click at [965, 498] on input "number" at bounding box center [1111, 513] width 322 height 31
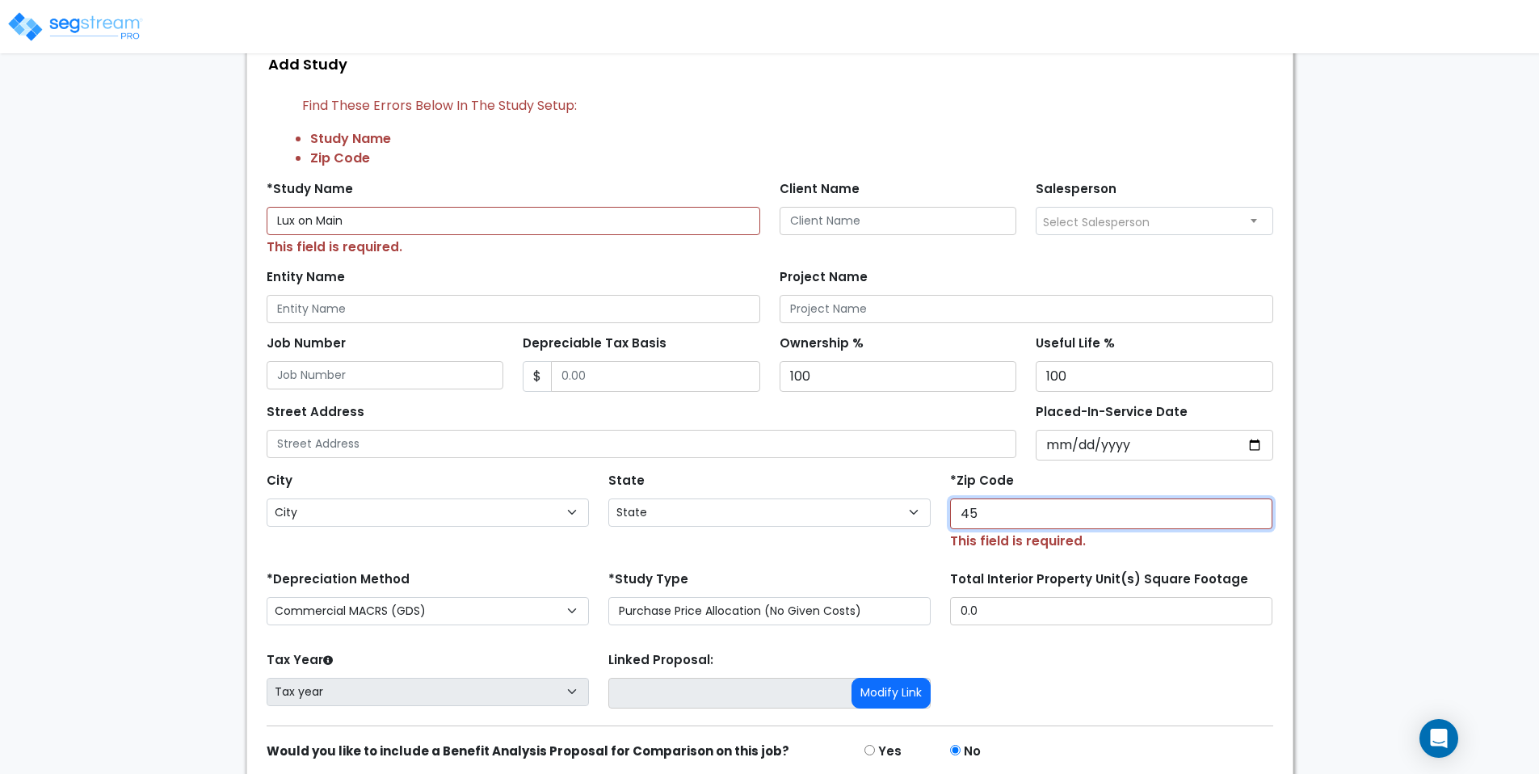
type input "456"
select select "OH"
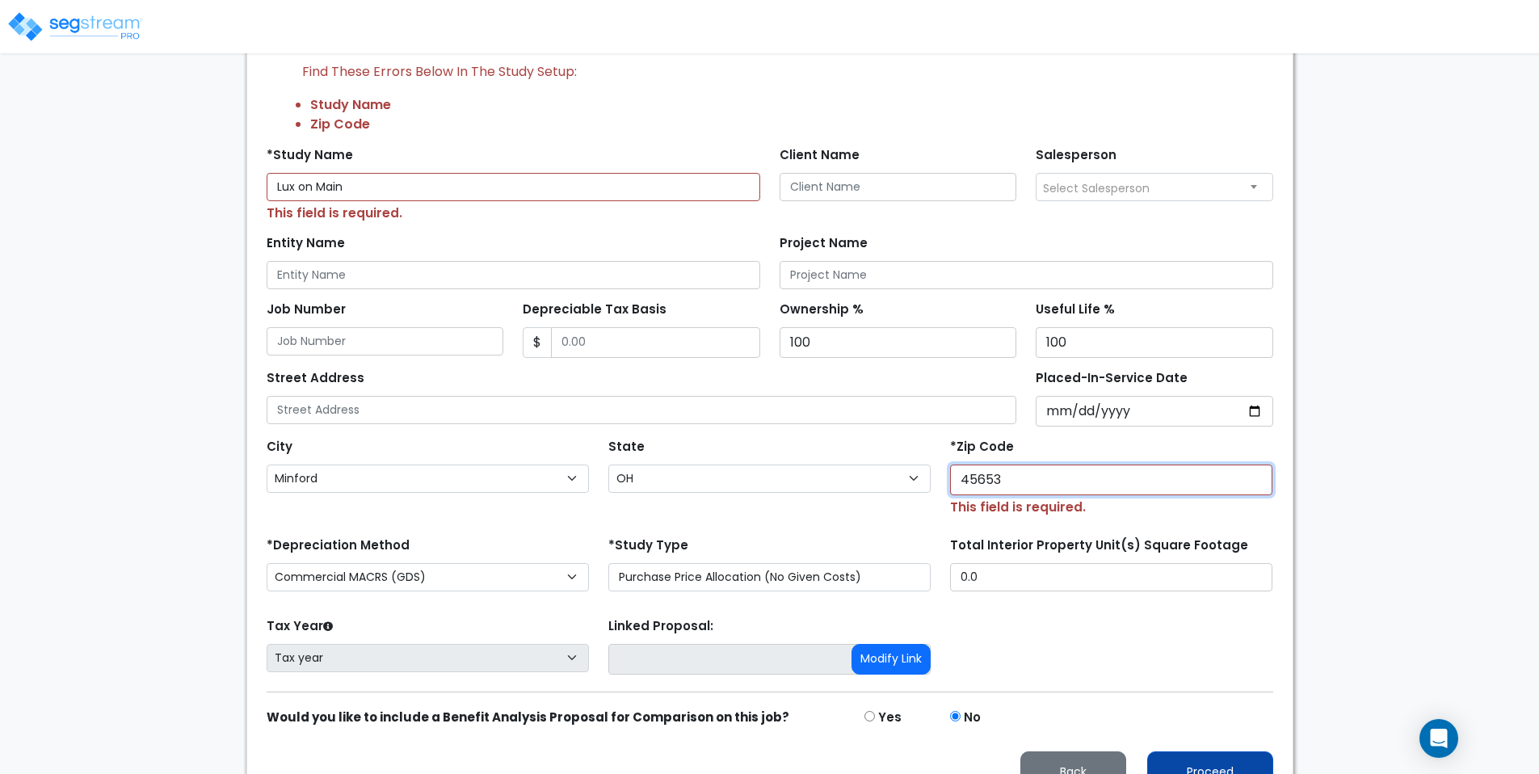
type input "45653"
click at [1187, 751] on button "Proceed" at bounding box center [1210, 771] width 126 height 41
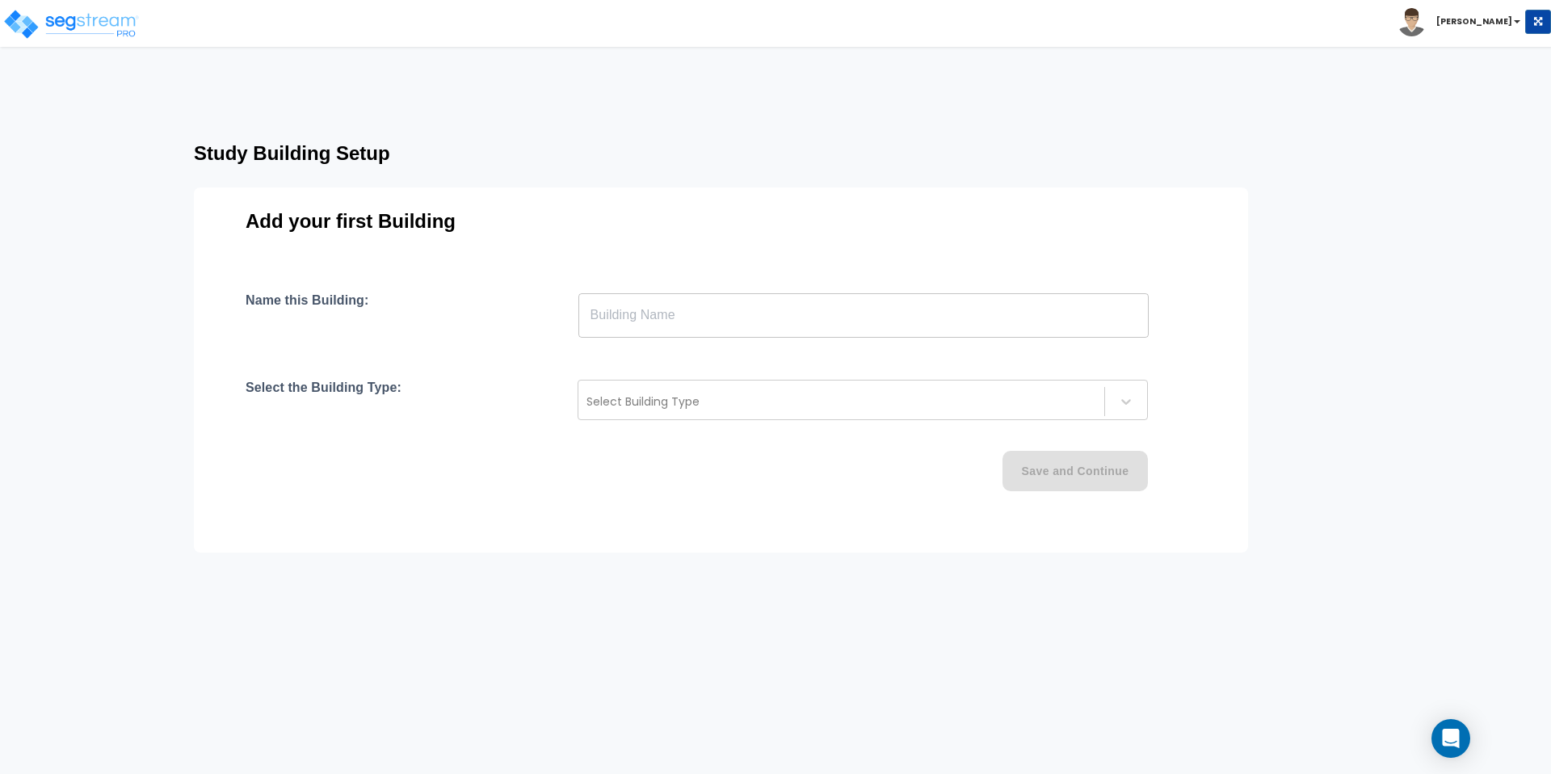
click at [748, 318] on input "text" at bounding box center [863, 314] width 570 height 45
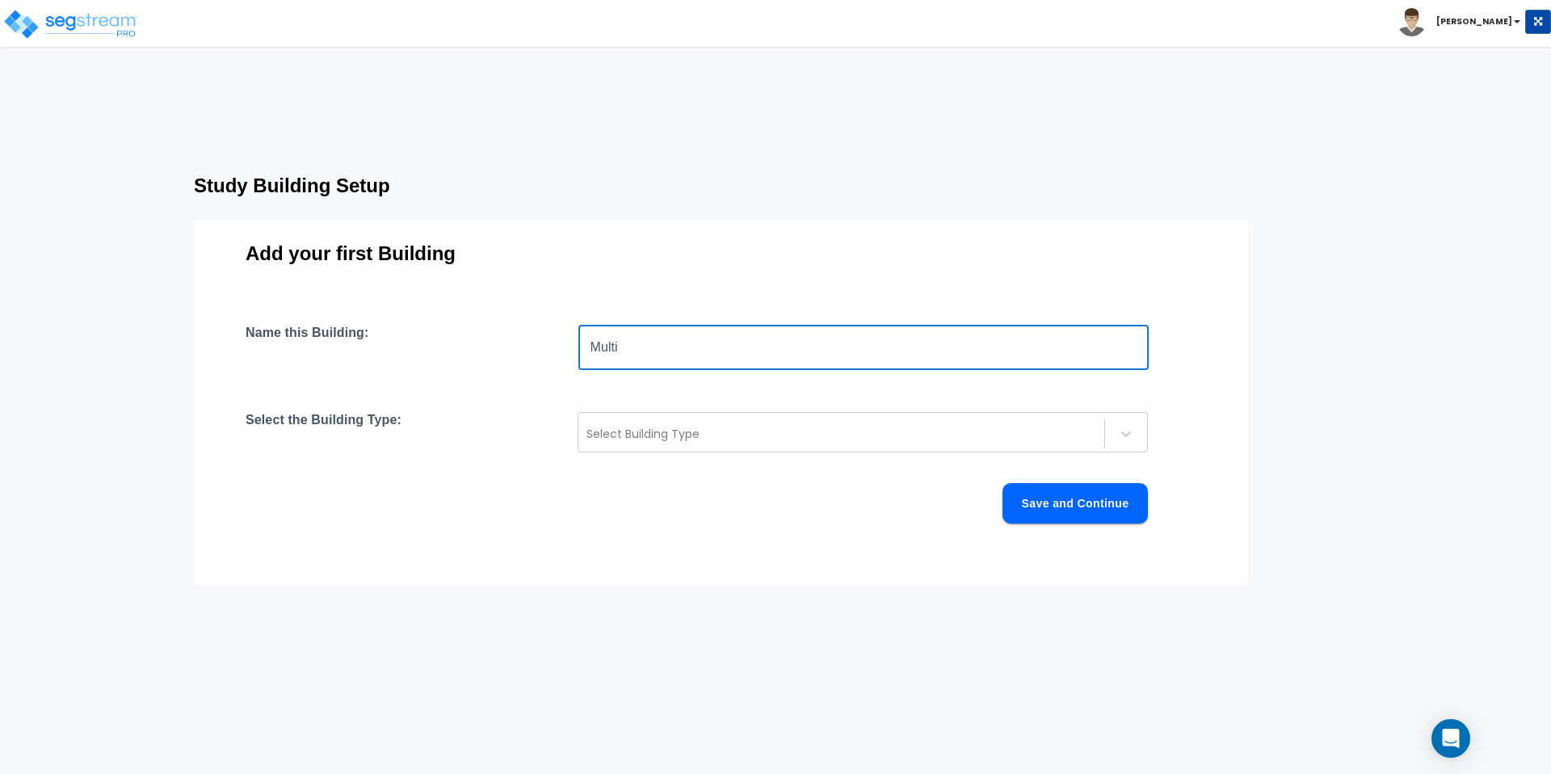
type input "Multi"
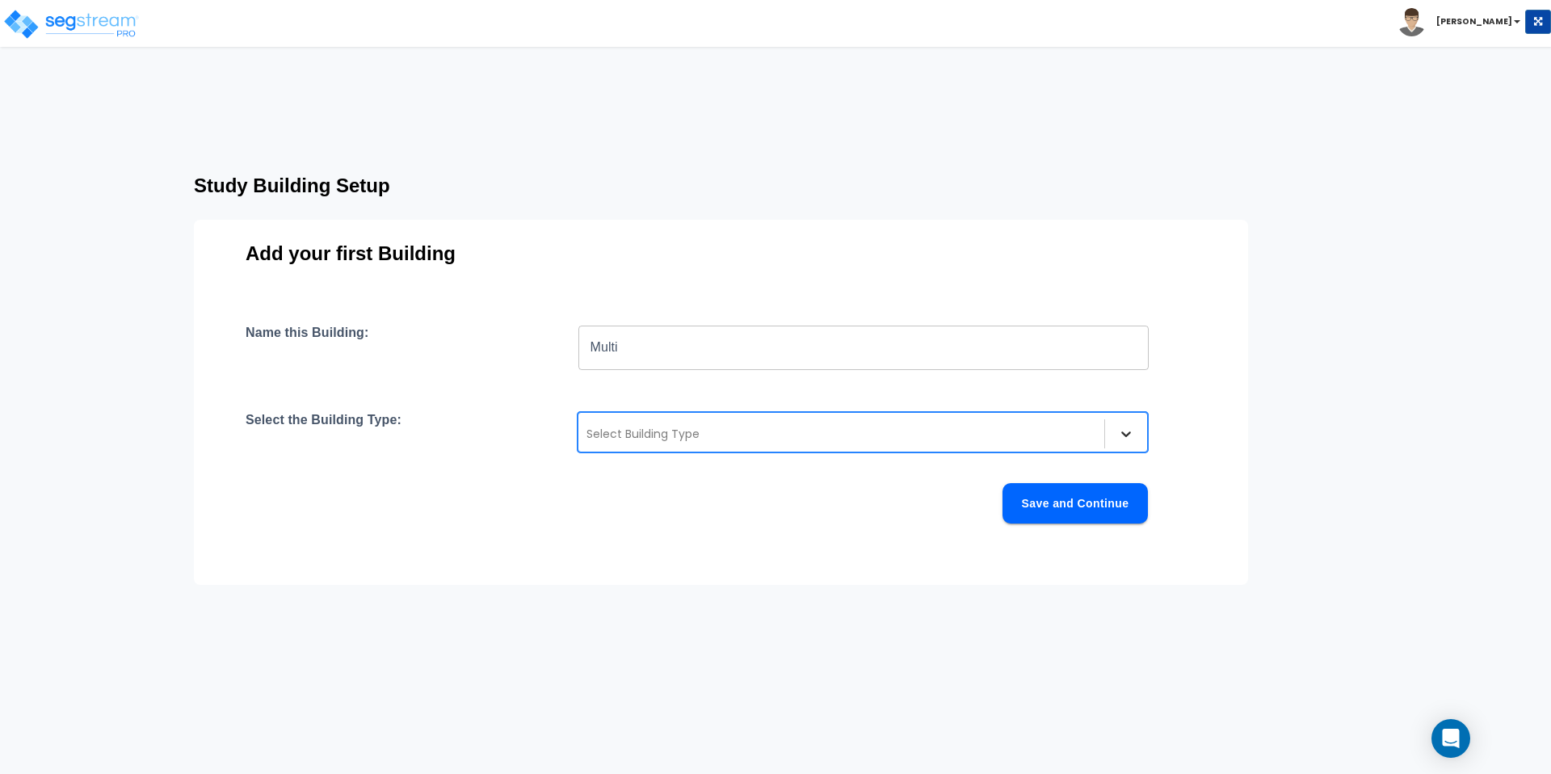
click at [1114, 419] on div at bounding box center [1126, 433] width 29 height 29
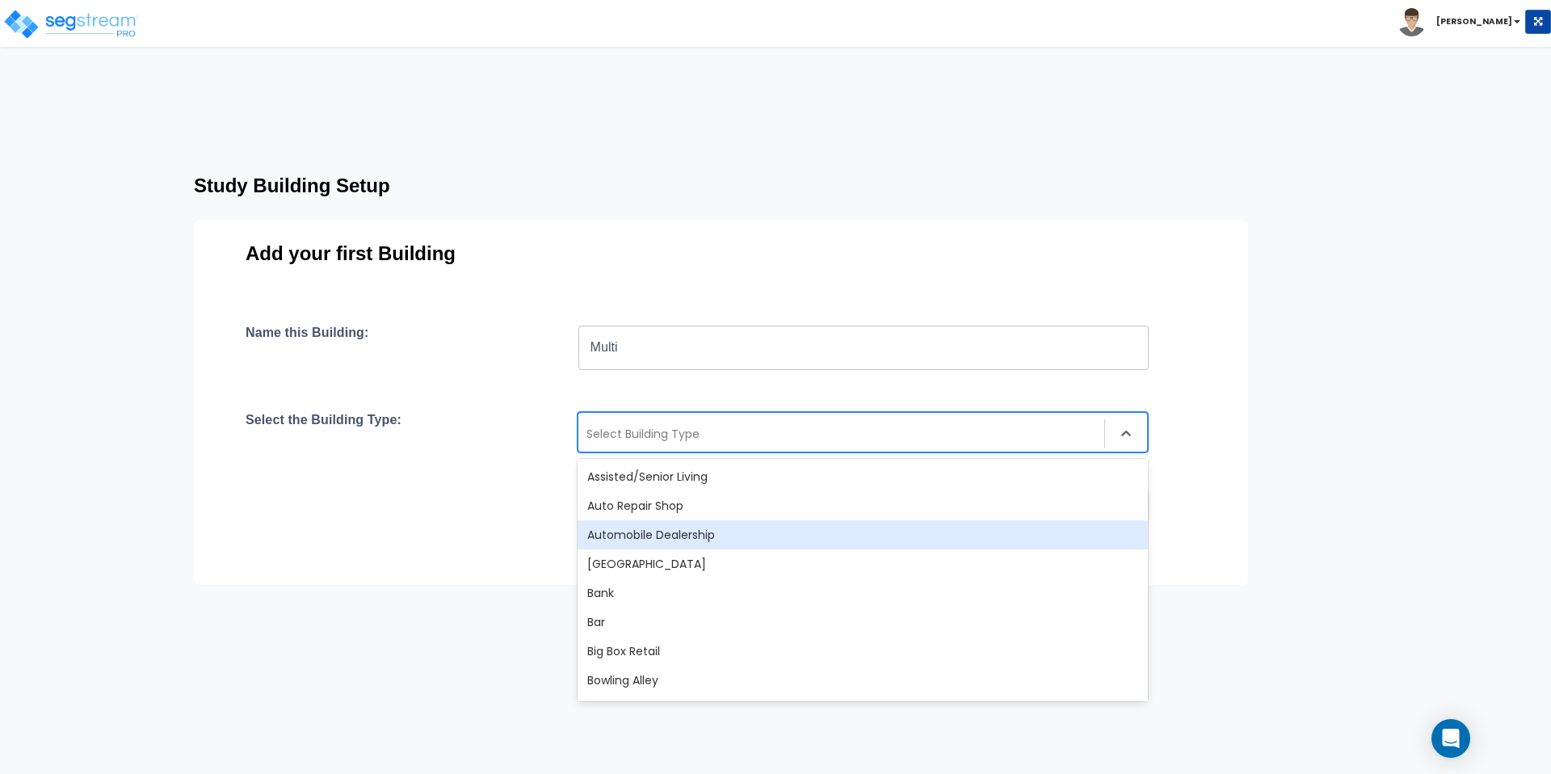
click at [861, 520] on div "Automobile Dealership" at bounding box center [863, 534] width 570 height 29
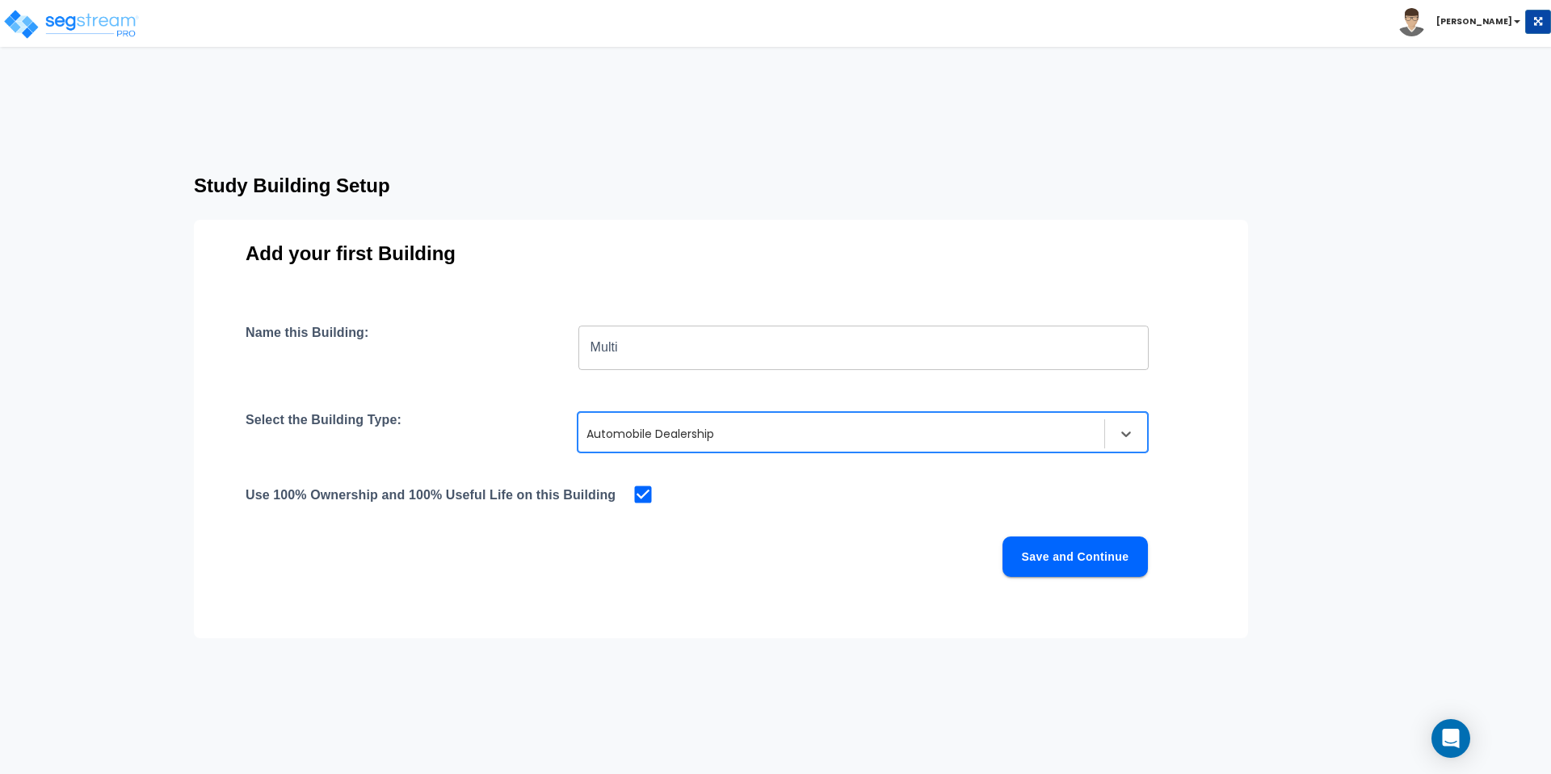
click at [1053, 493] on div "Name this Building: Multi ​ Select the Building Type: option Automobile Dealers…" at bounding box center [721, 470] width 951 height 291
click at [1078, 536] on button "Save and Continue" at bounding box center [1075, 556] width 145 height 40
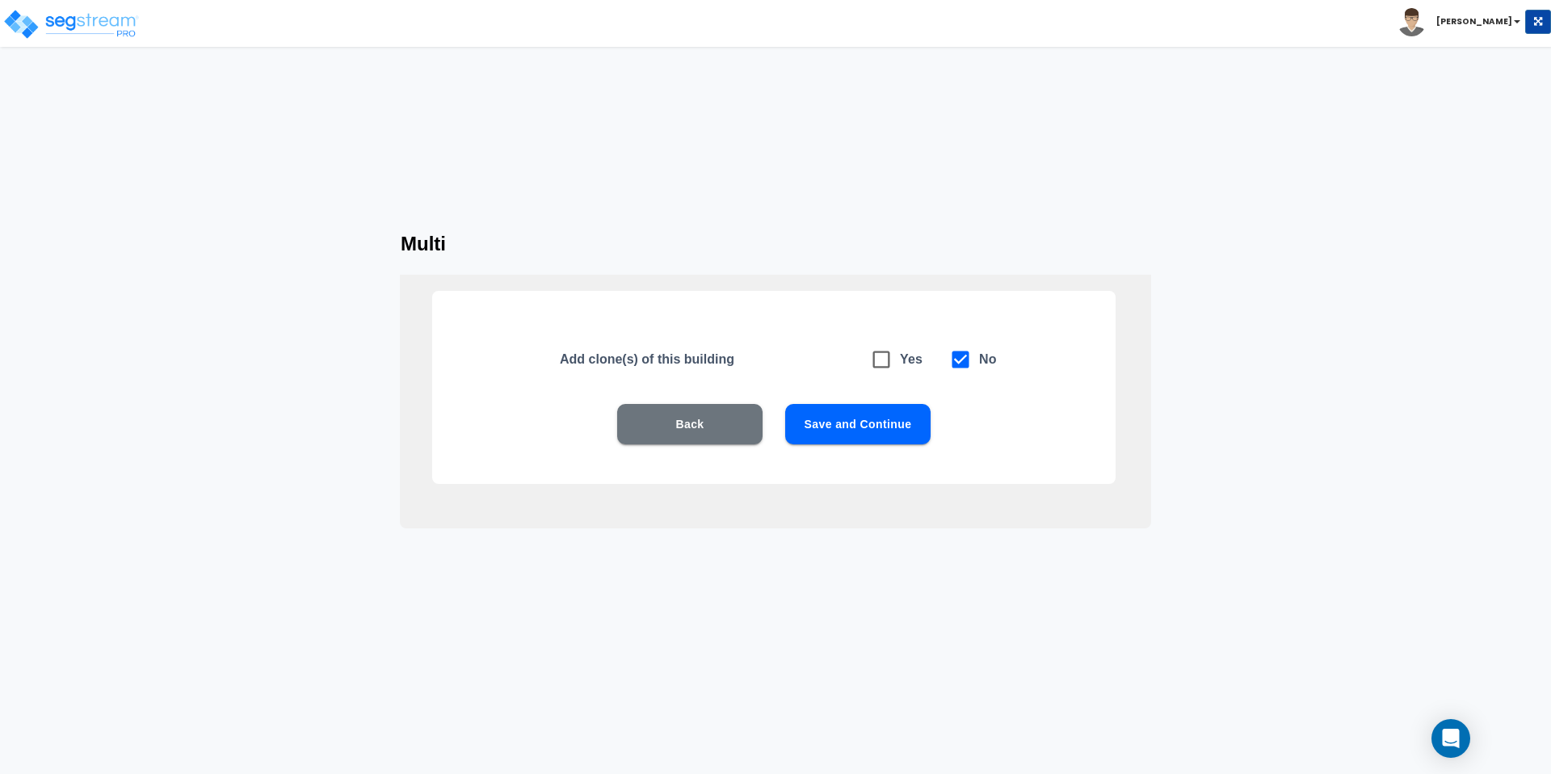
click at [852, 410] on button "Save and Continue" at bounding box center [857, 424] width 145 height 40
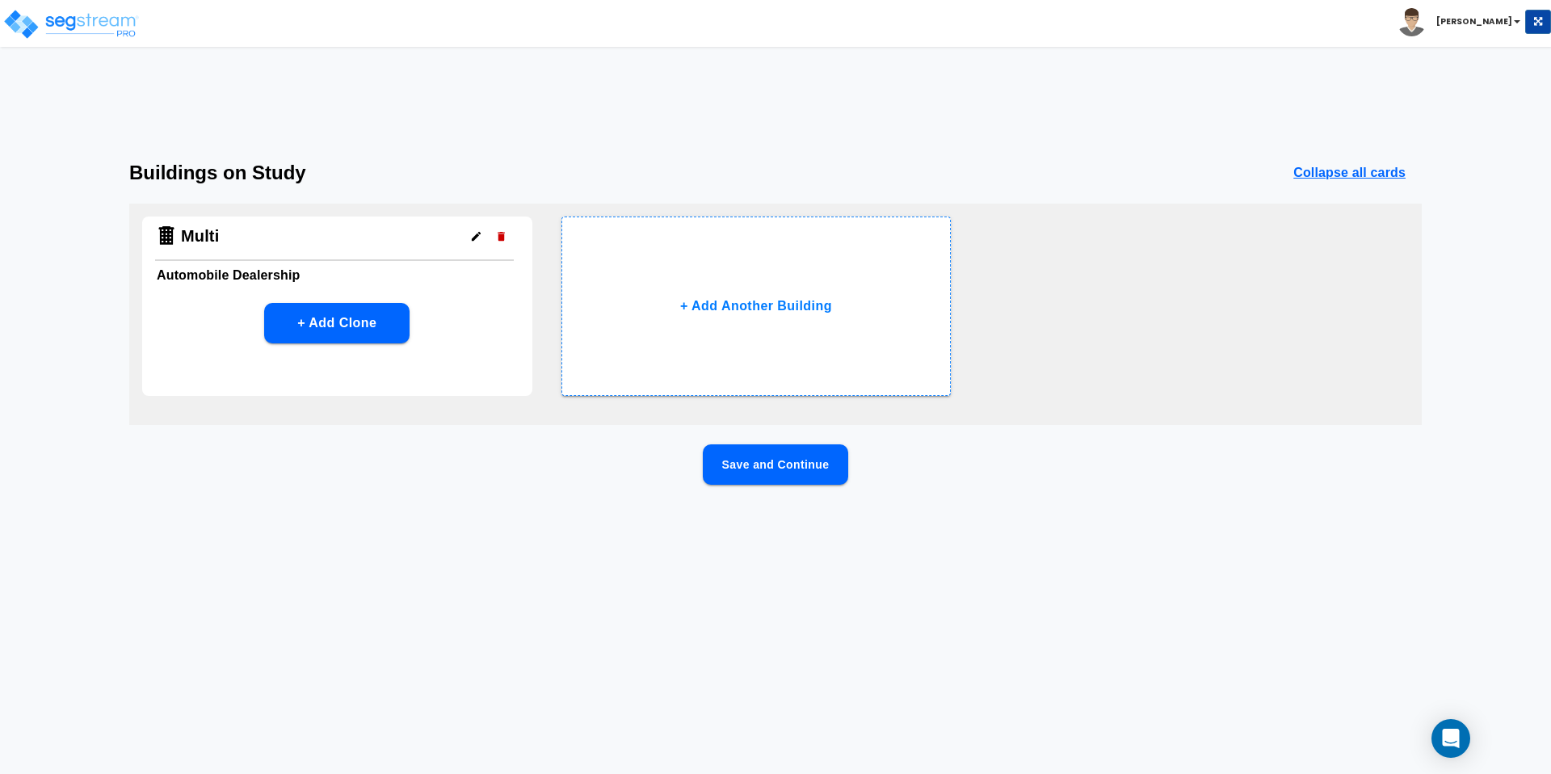
click at [731, 444] on button "Save and Continue" at bounding box center [775, 464] width 145 height 40
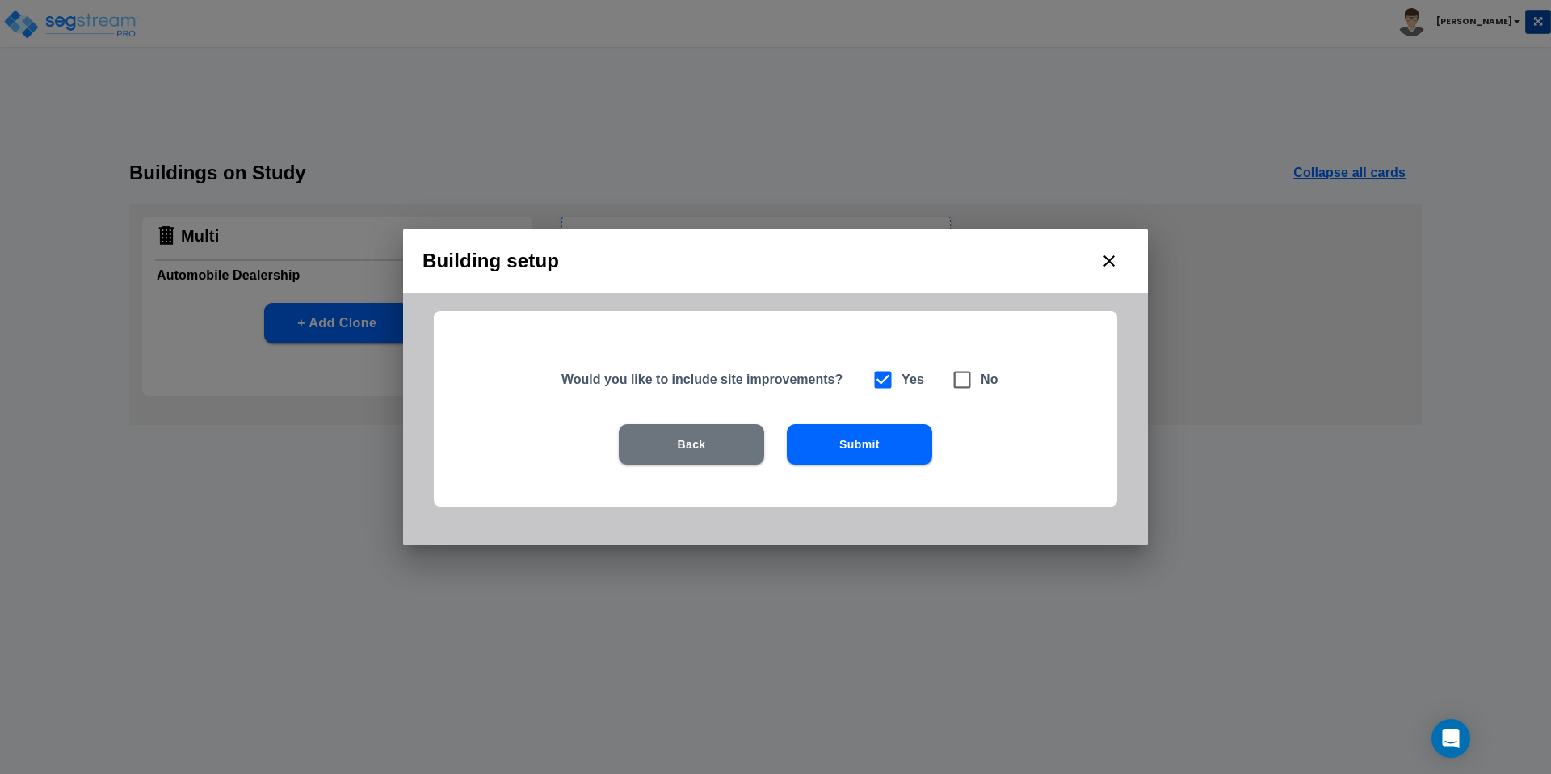
click at [553, 476] on div "Back Submit" at bounding box center [776, 468] width 580 height 89
click at [1112, 259] on icon "close" at bounding box center [1109, 260] width 19 height 19
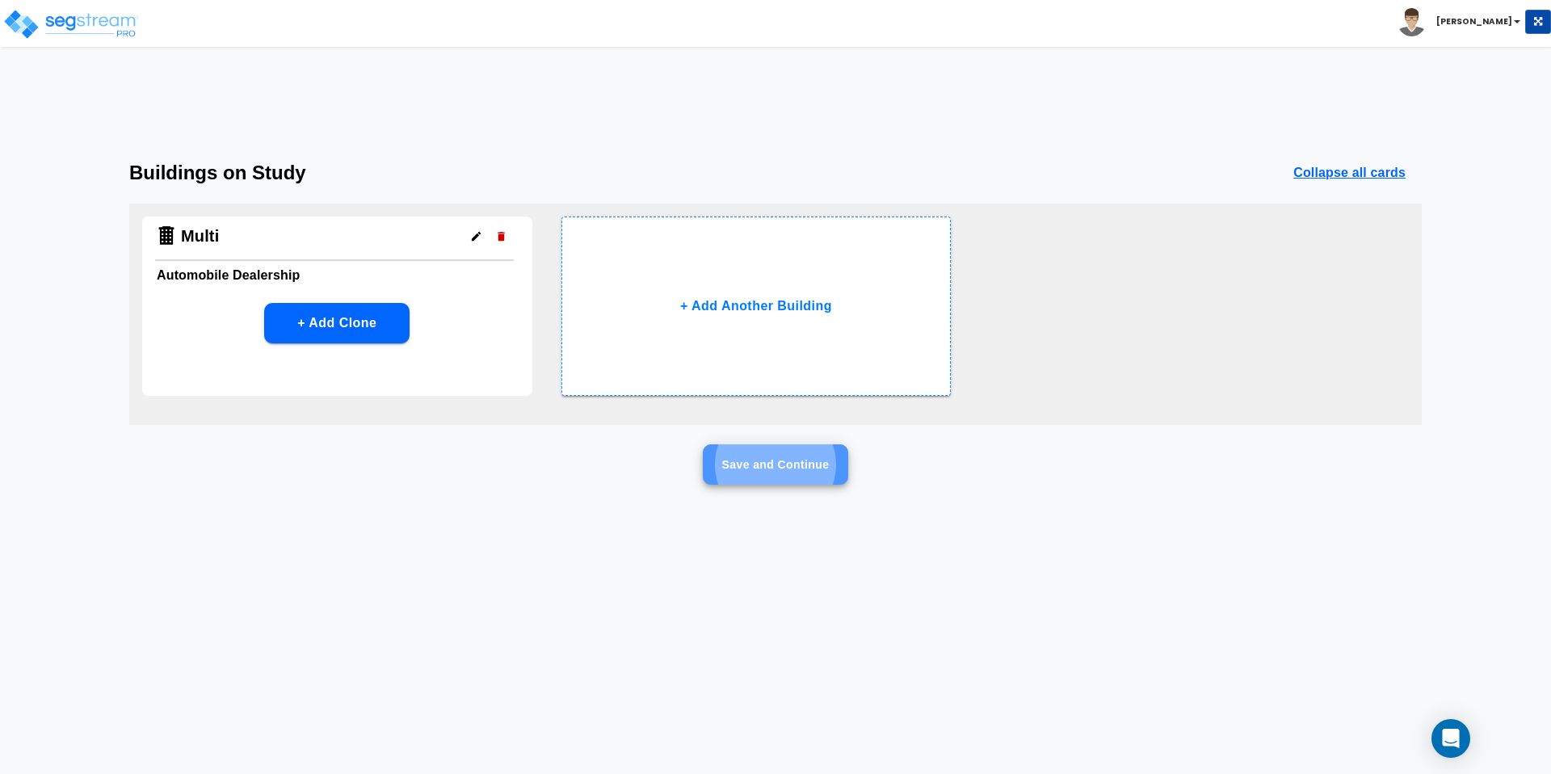
click at [772, 444] on button "Save and Continue" at bounding box center [775, 464] width 145 height 40
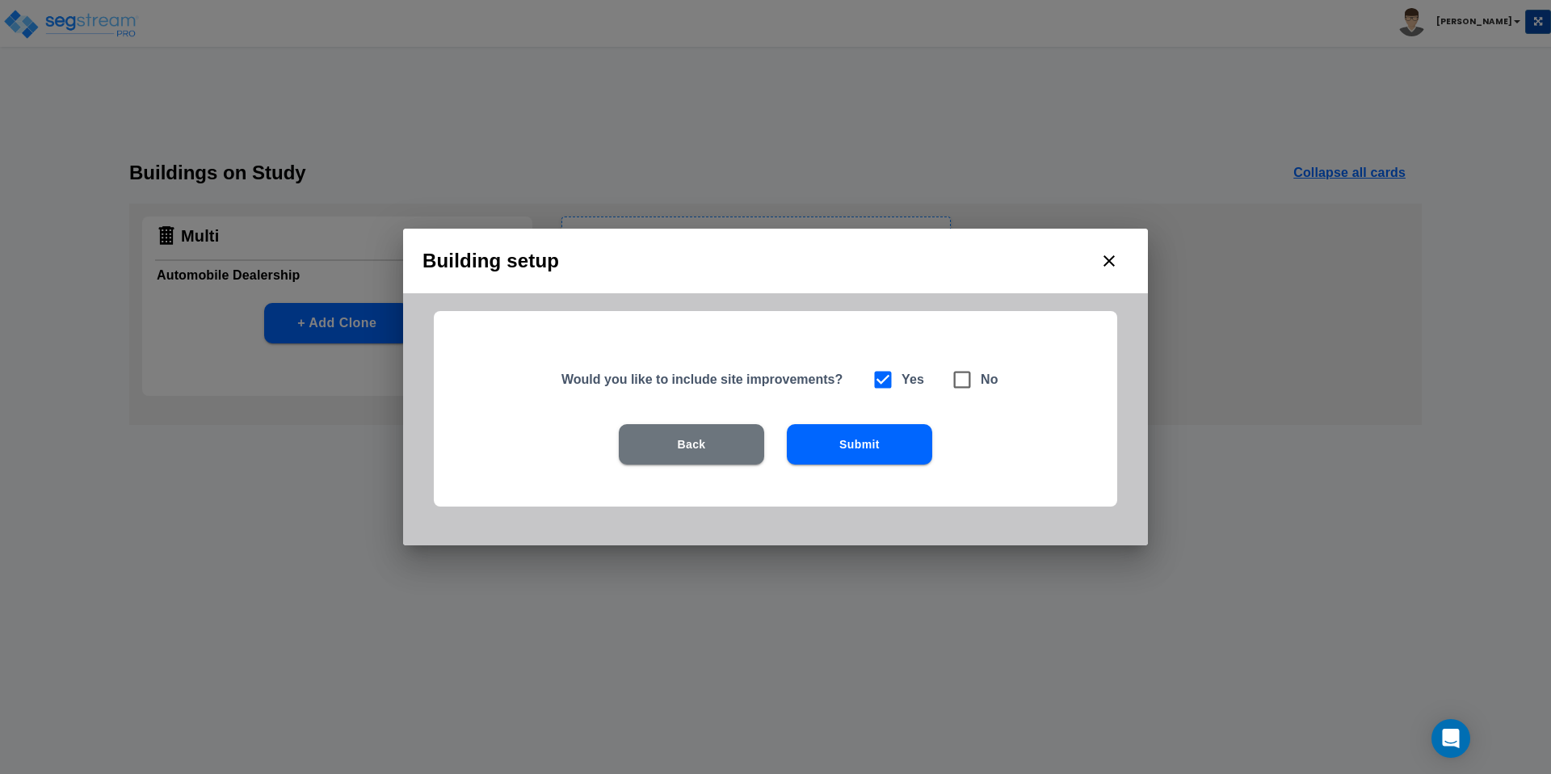
click at [825, 439] on button "Submit" at bounding box center [859, 444] width 145 height 40
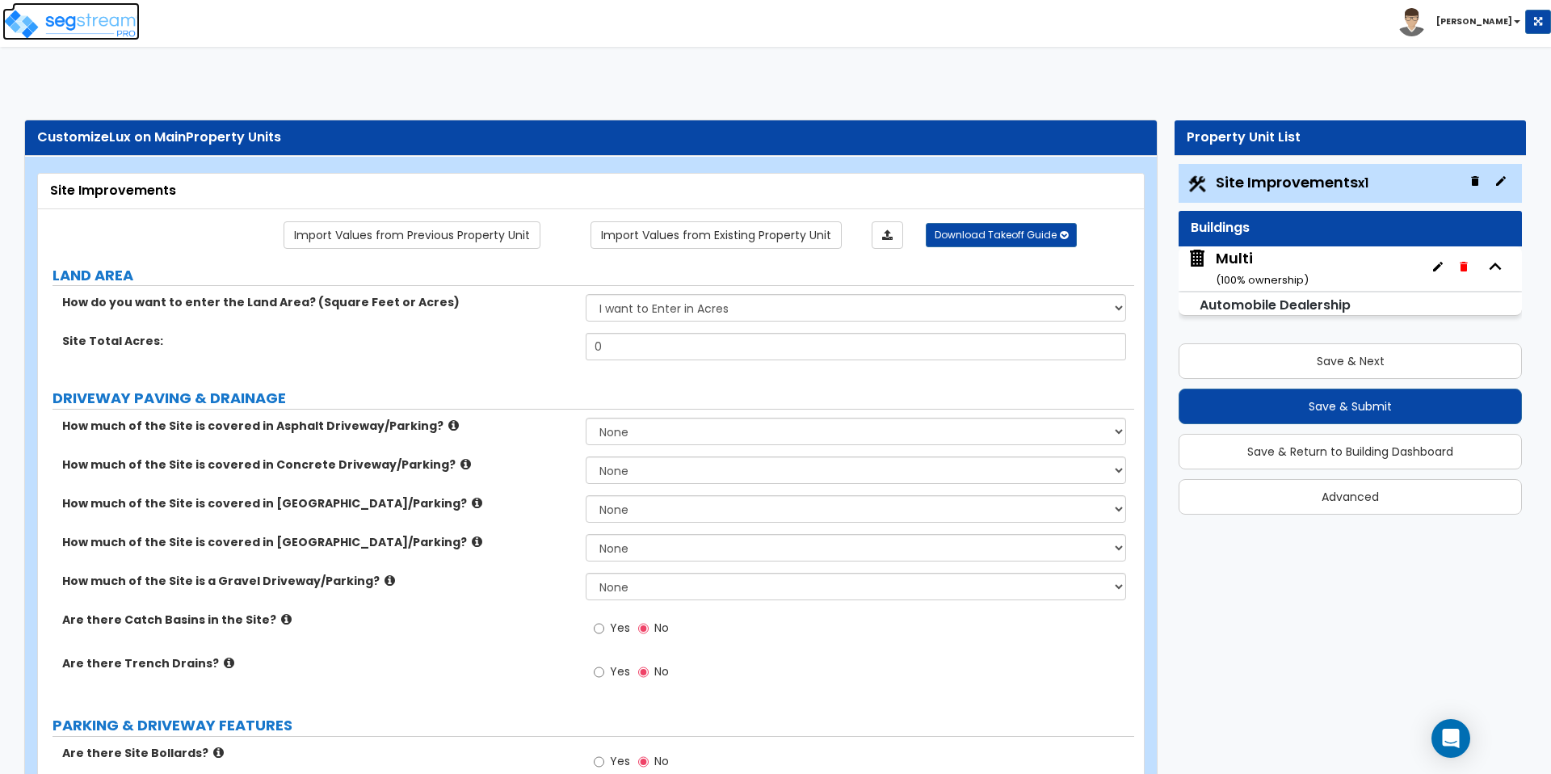
click at [40, 18] on img at bounding box center [70, 24] width 137 height 32
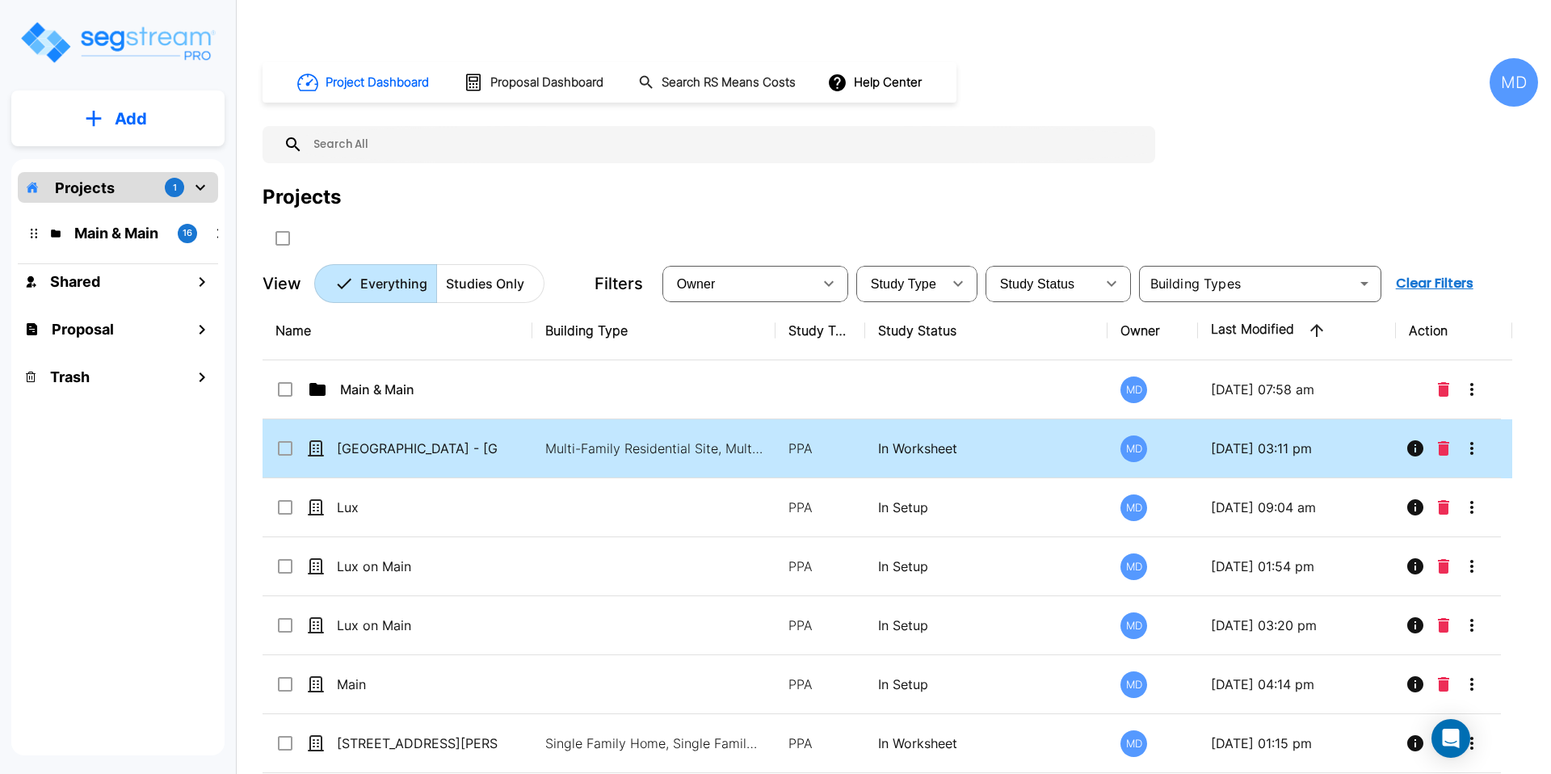
click at [393, 428] on td "[GEOGRAPHIC_DATA] - [GEOGRAPHIC_DATA] (Read Only)" at bounding box center [398, 448] width 270 height 59
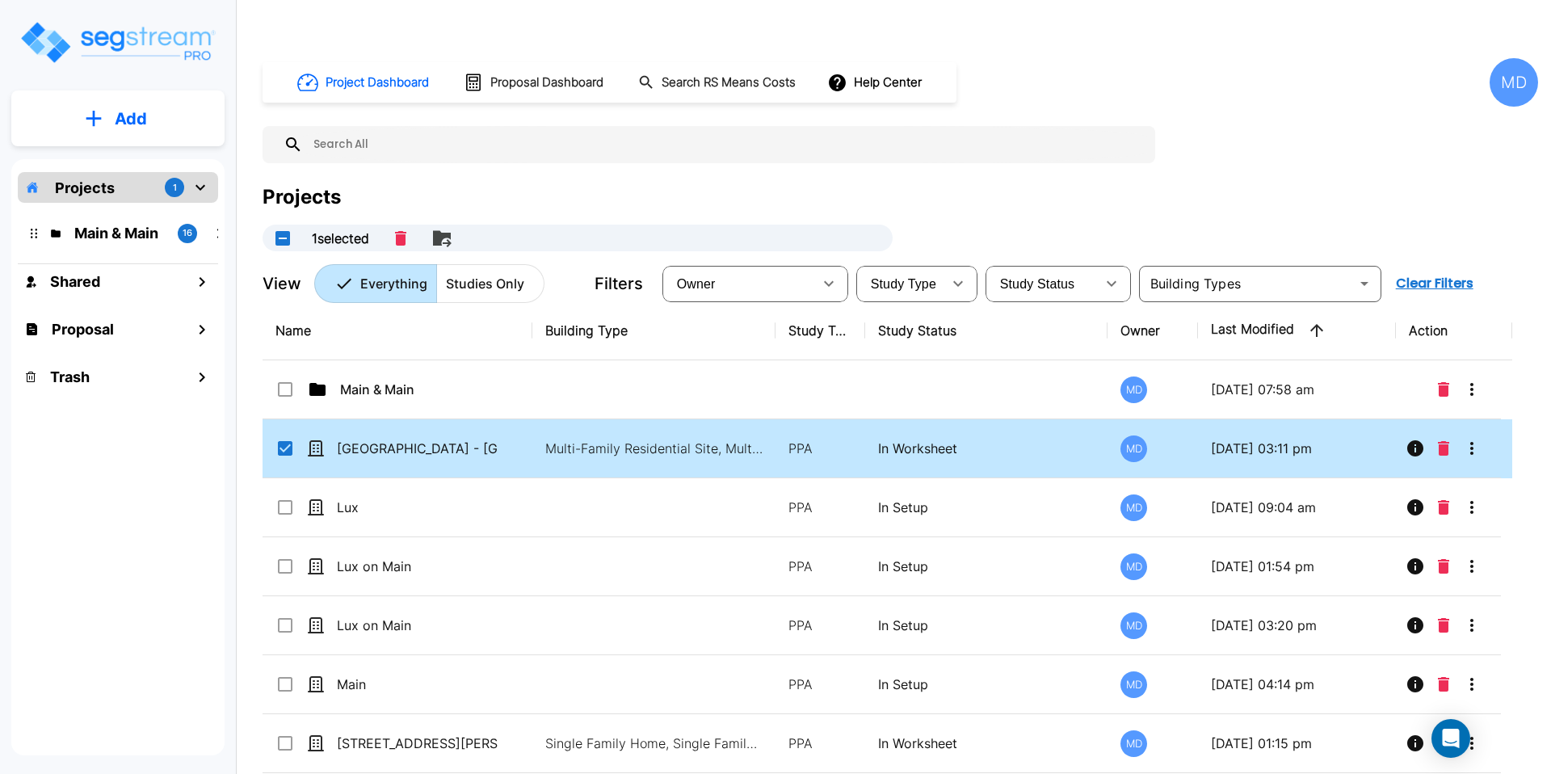
checkbox input "true"
click at [393, 428] on td "[GEOGRAPHIC_DATA] - [GEOGRAPHIC_DATA] (Read Only)" at bounding box center [398, 448] width 270 height 59
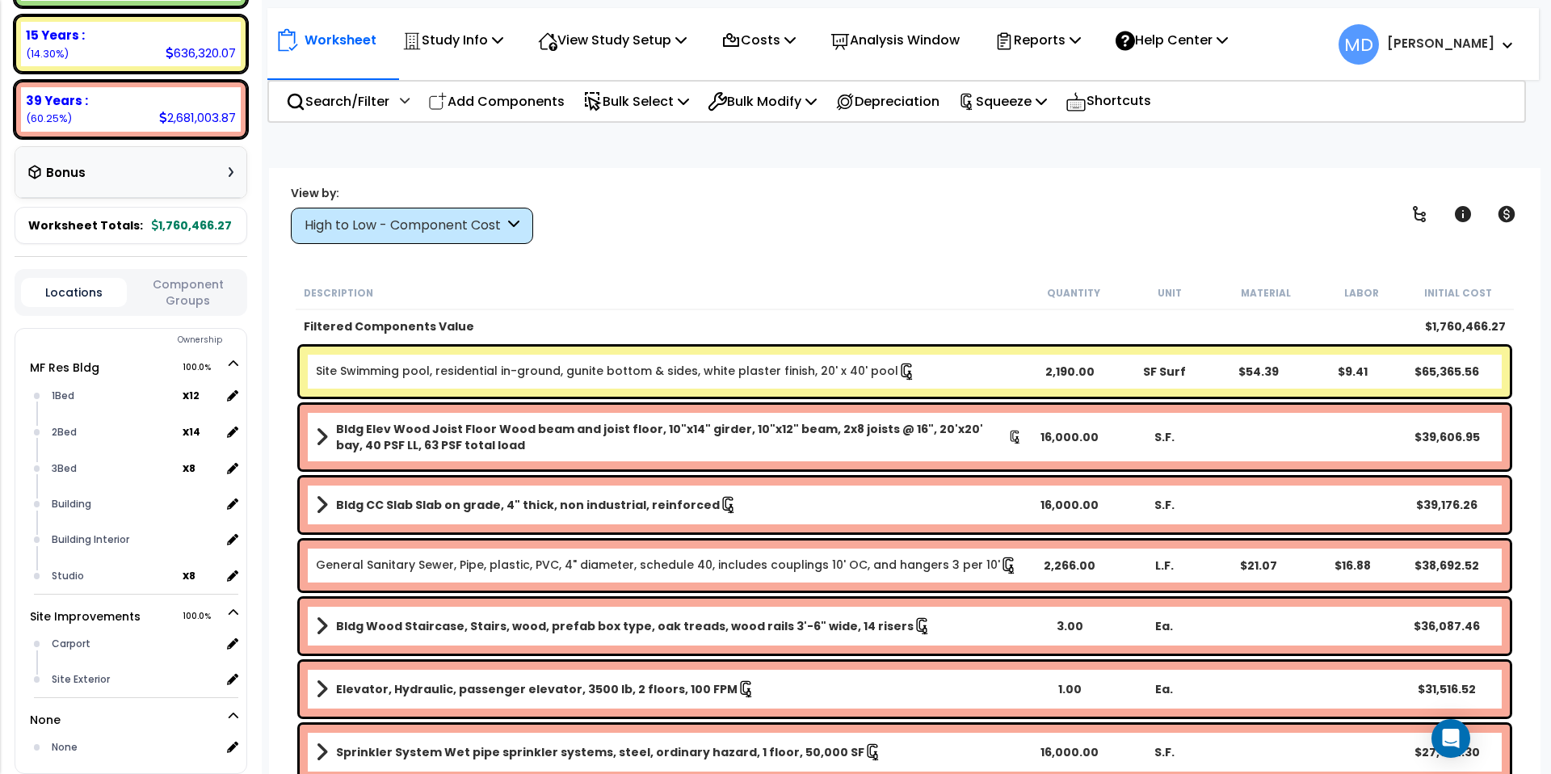
scroll to position [472, 0]
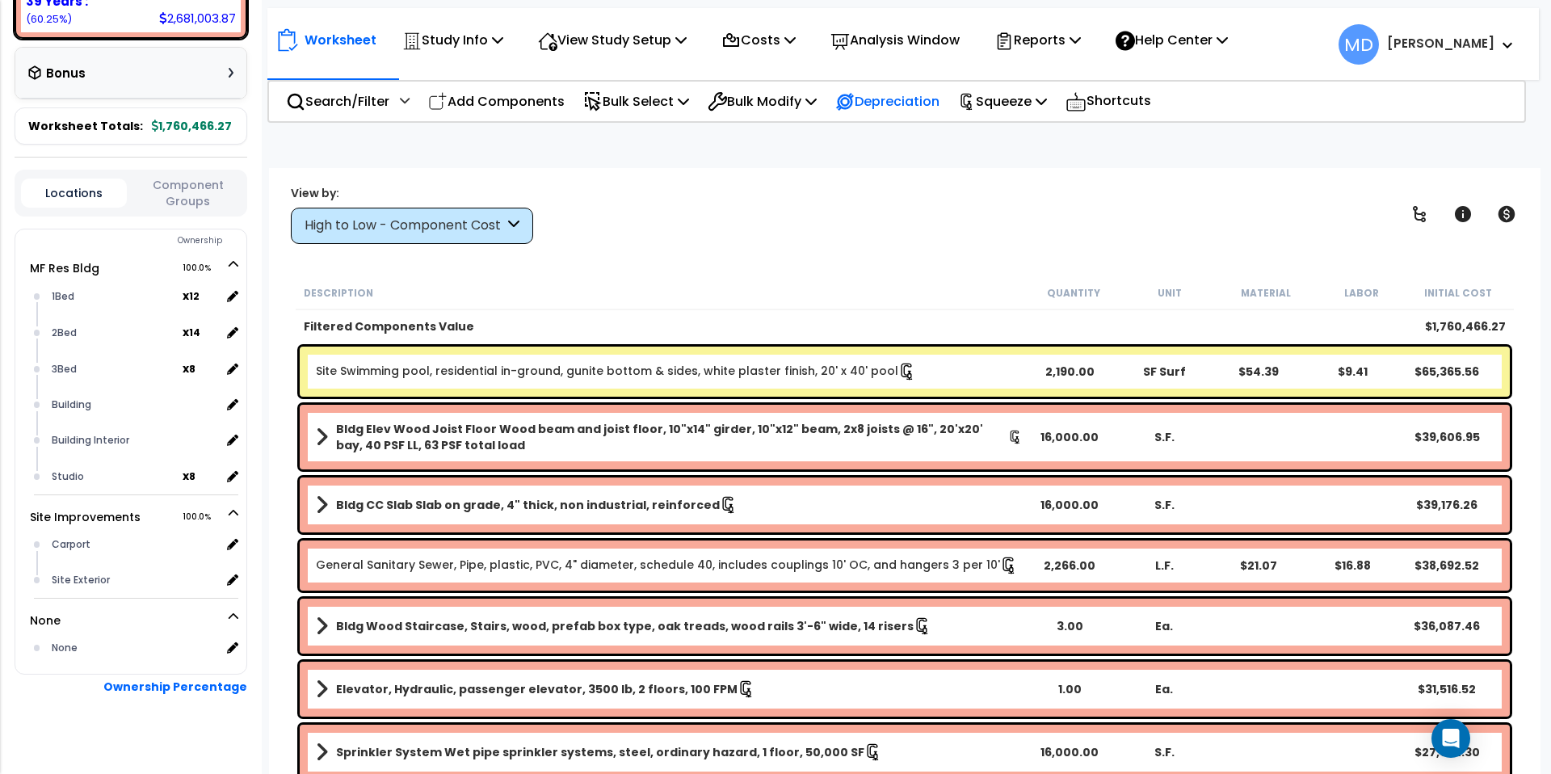
click at [890, 112] on div "Depreciation" at bounding box center [887, 101] width 104 height 38
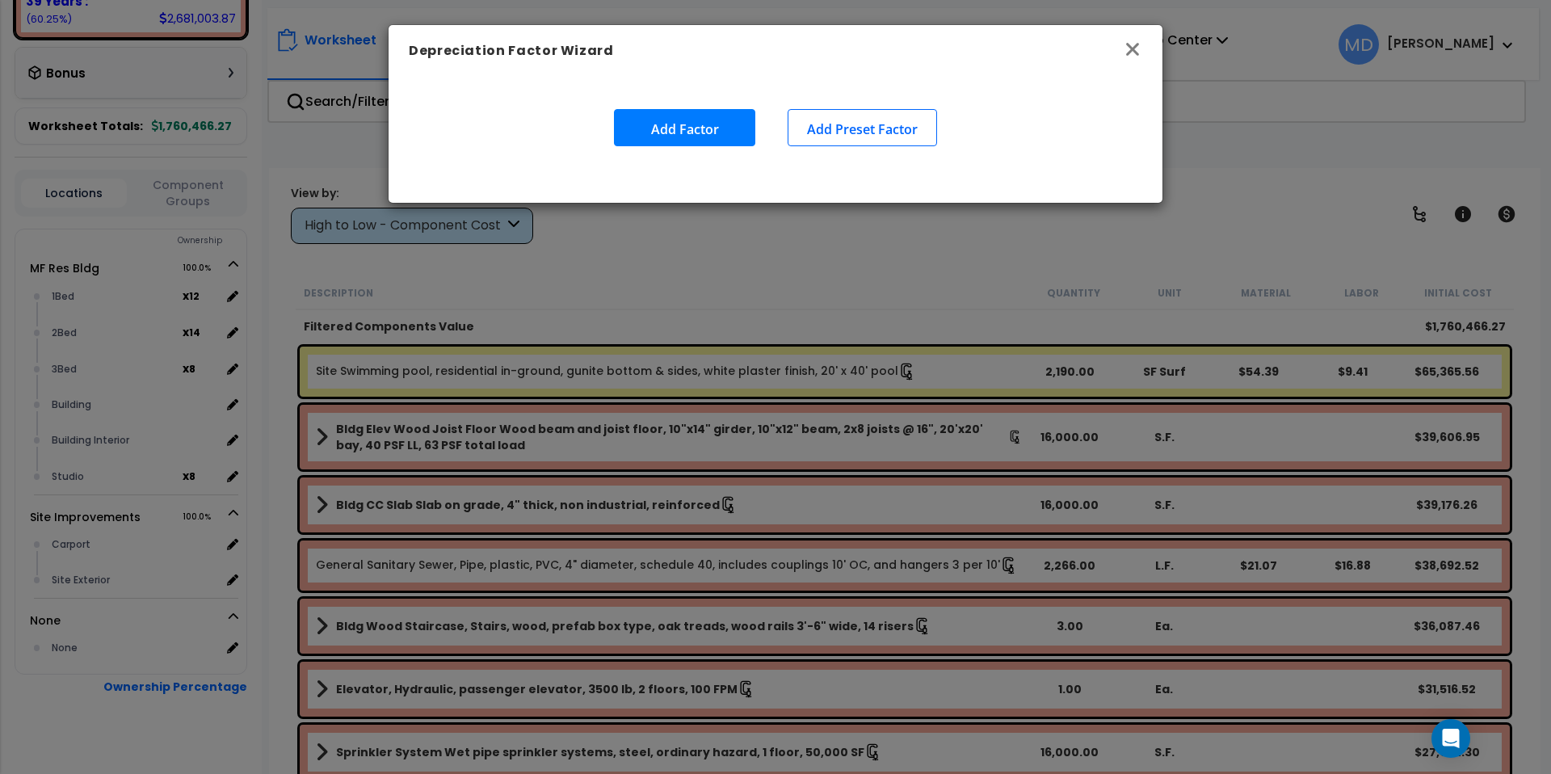
click at [1129, 48] on icon "button" at bounding box center [1132, 49] width 13 height 13
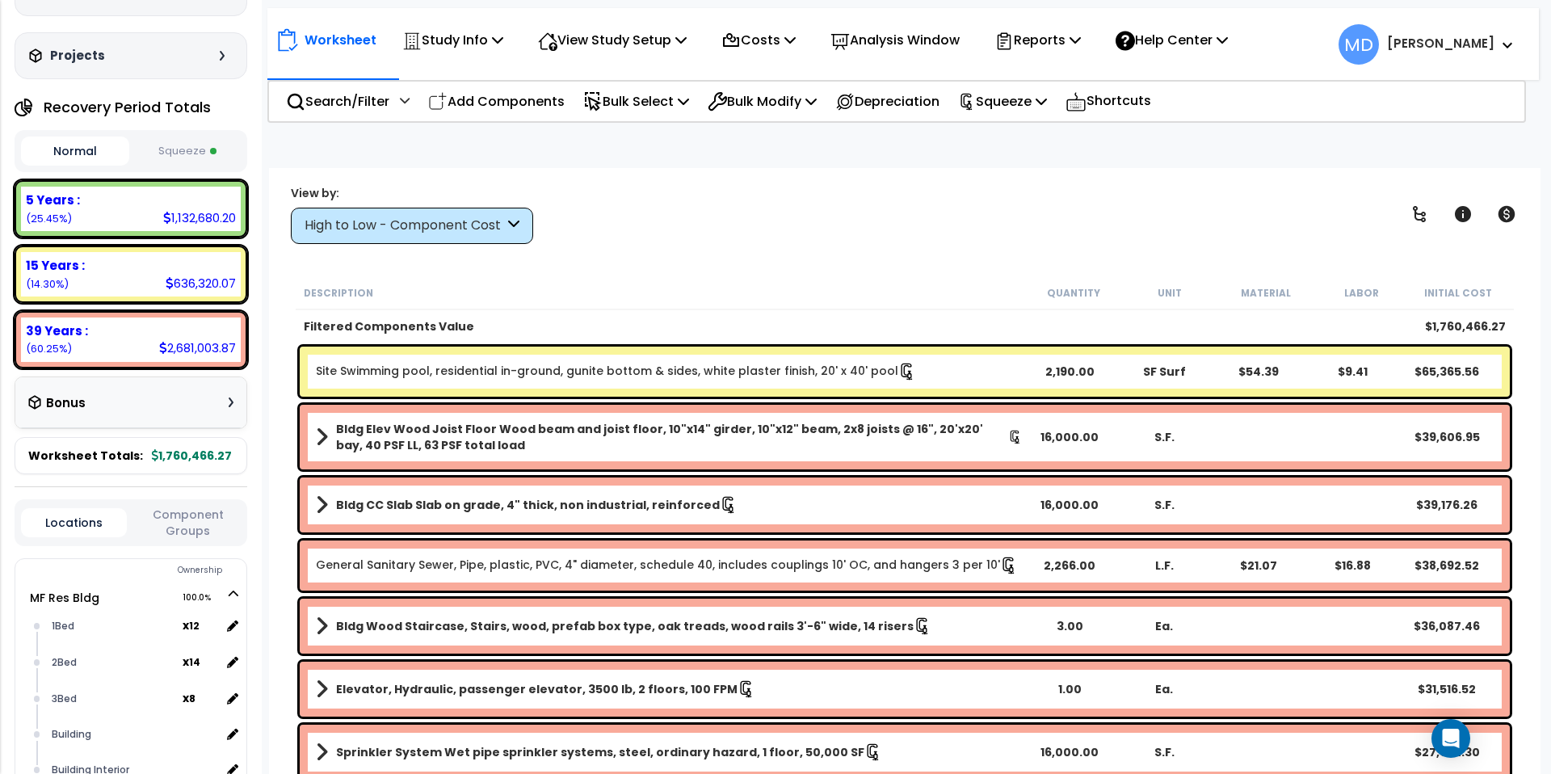
scroll to position [0, 0]
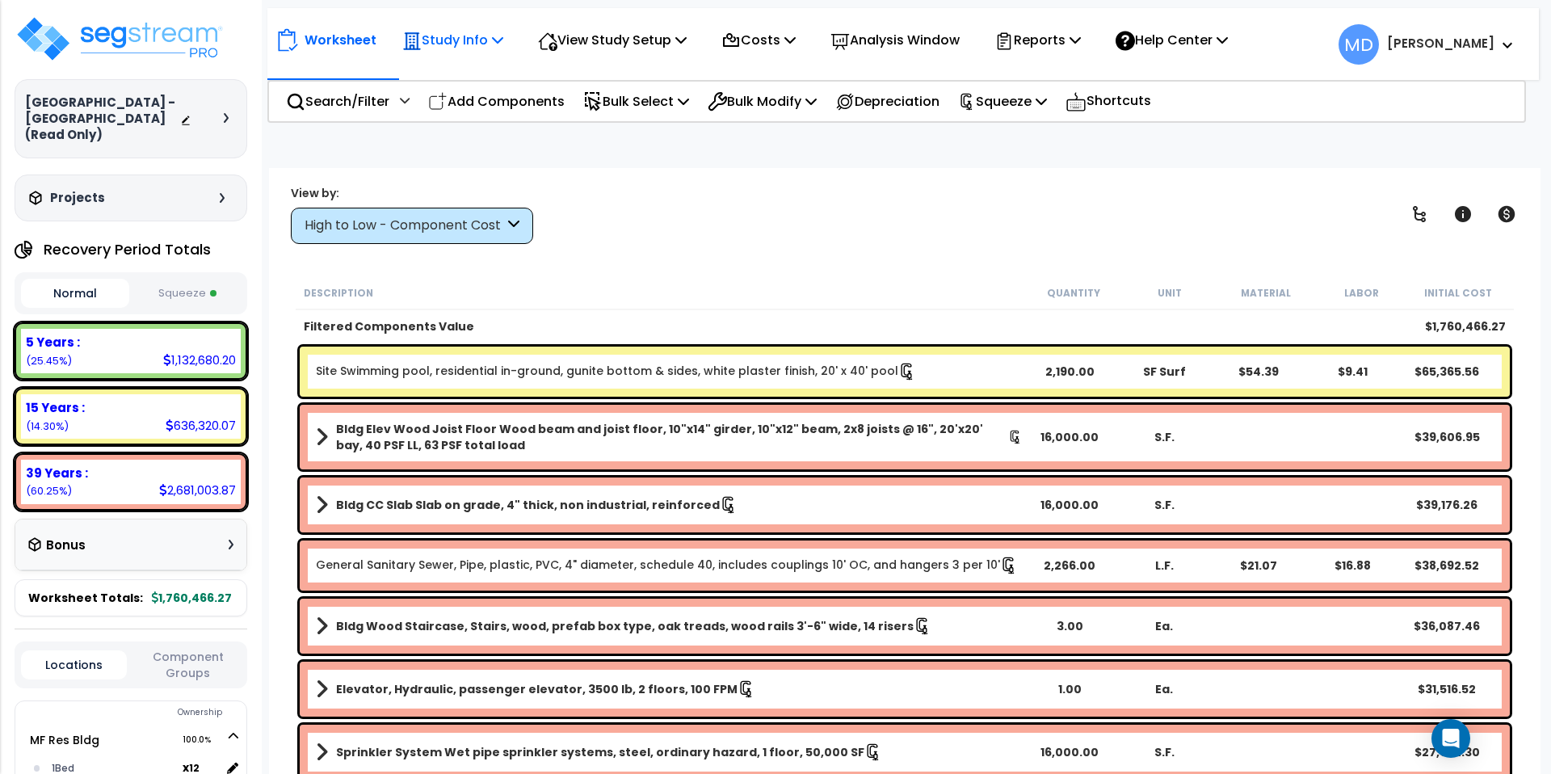
click at [474, 27] on div "Study Info" at bounding box center [452, 40] width 101 height 38
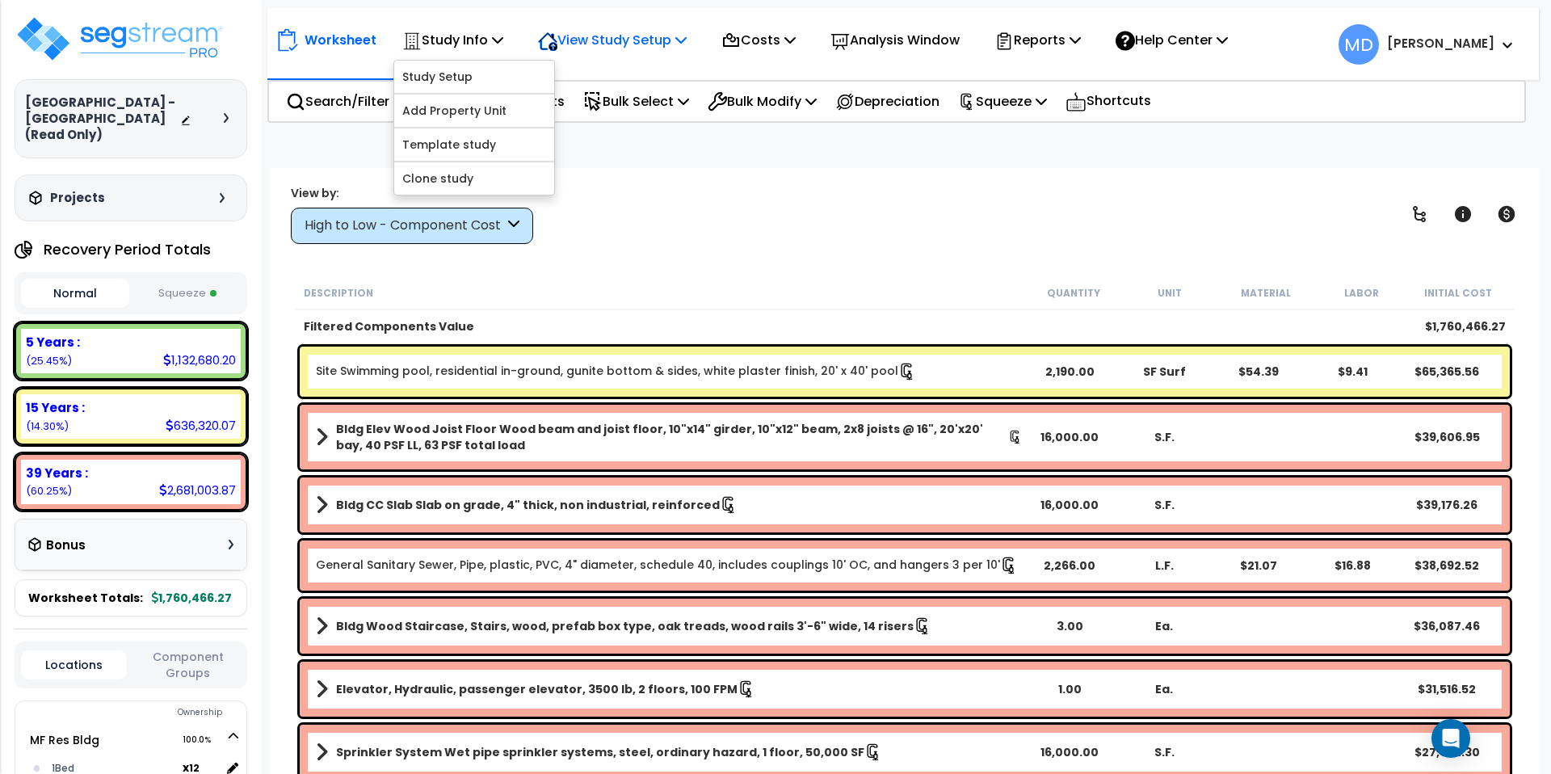
click at [581, 51] on div "View Study Setup" at bounding box center [612, 40] width 149 height 38
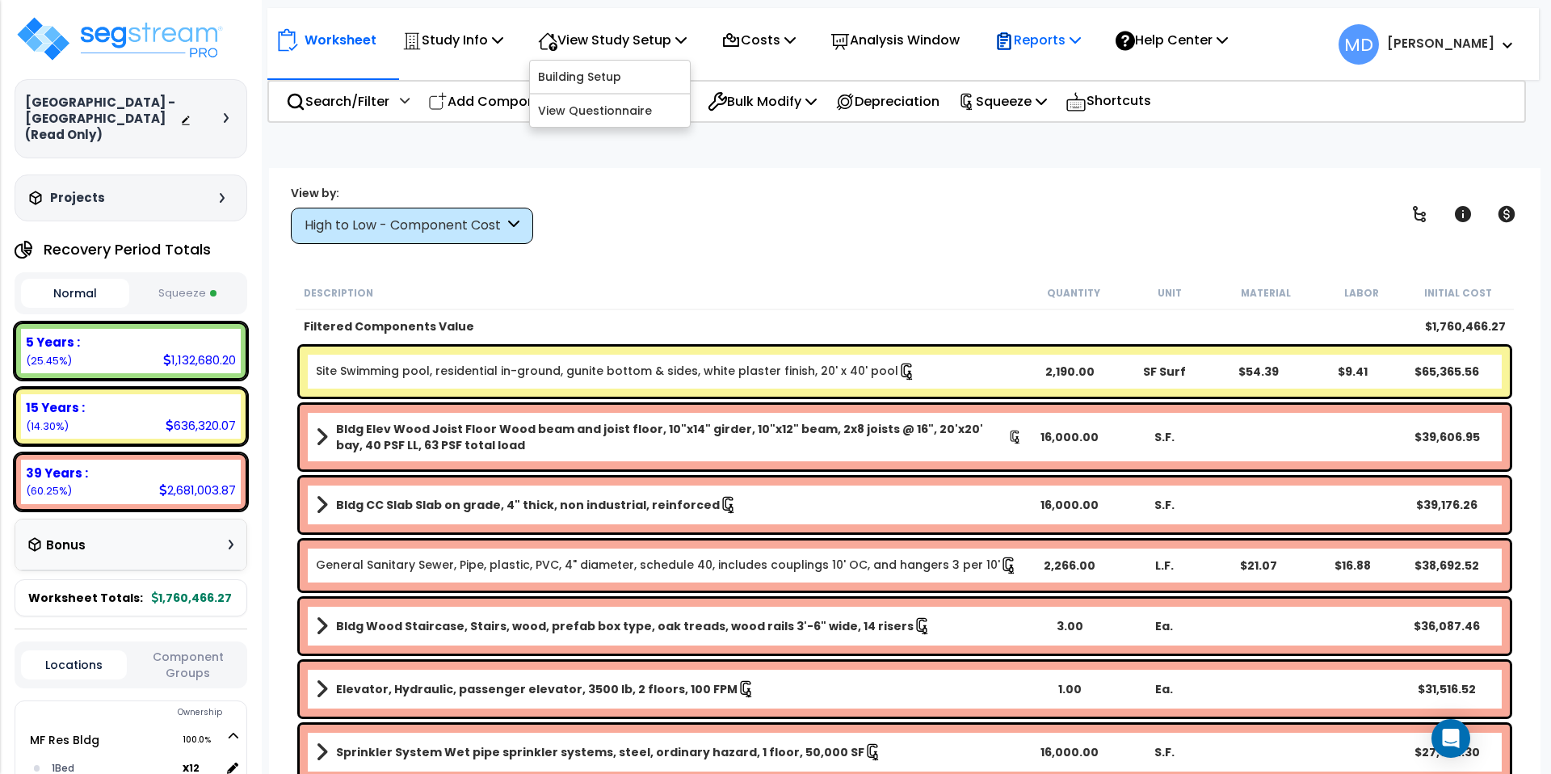
click at [1068, 37] on p "Reports" at bounding box center [1037, 40] width 86 height 22
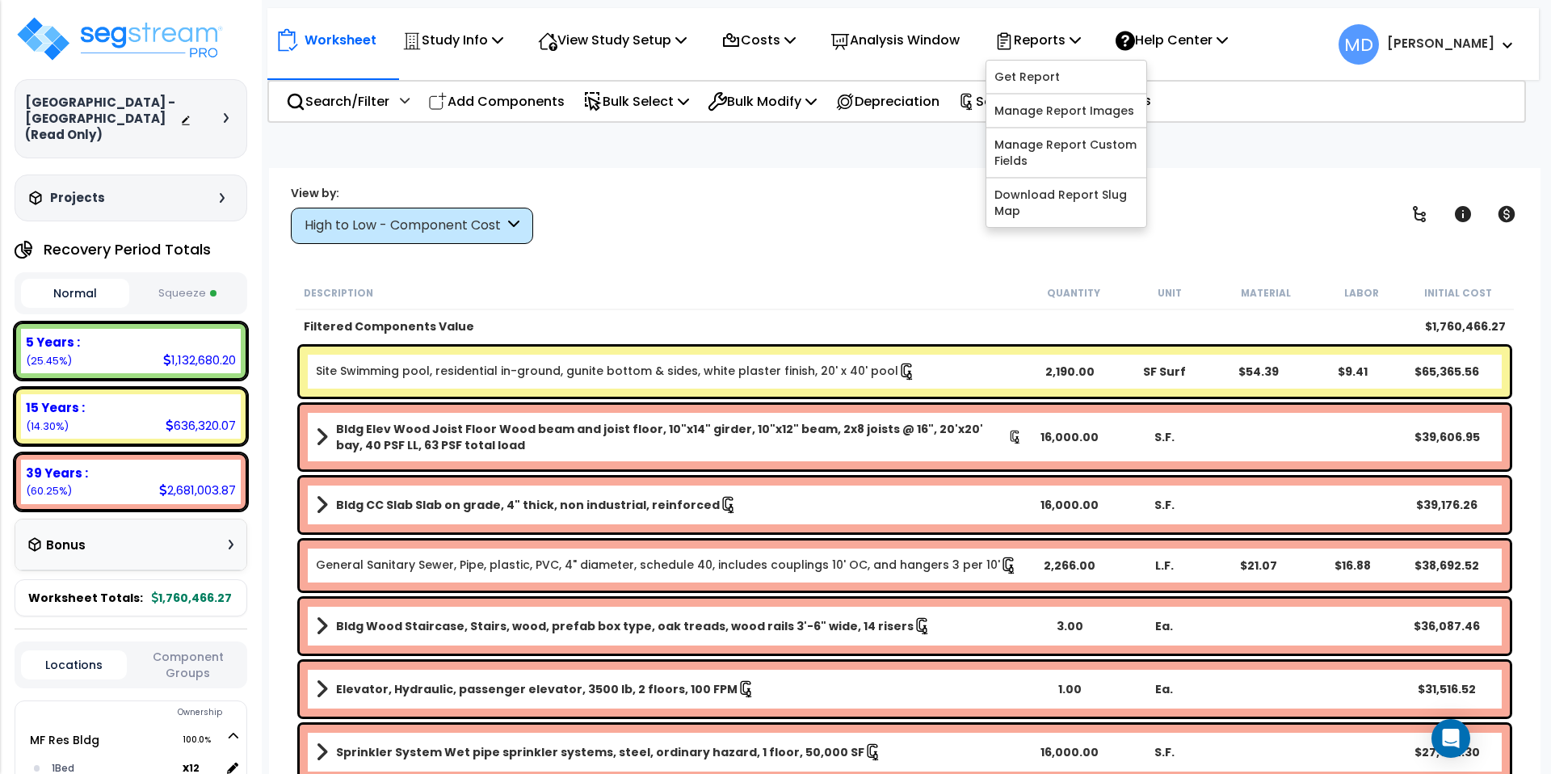
click at [693, 184] on div "View by: High to Low - Component Cost High to Low - Component Cost" at bounding box center [904, 214] width 1239 height 60
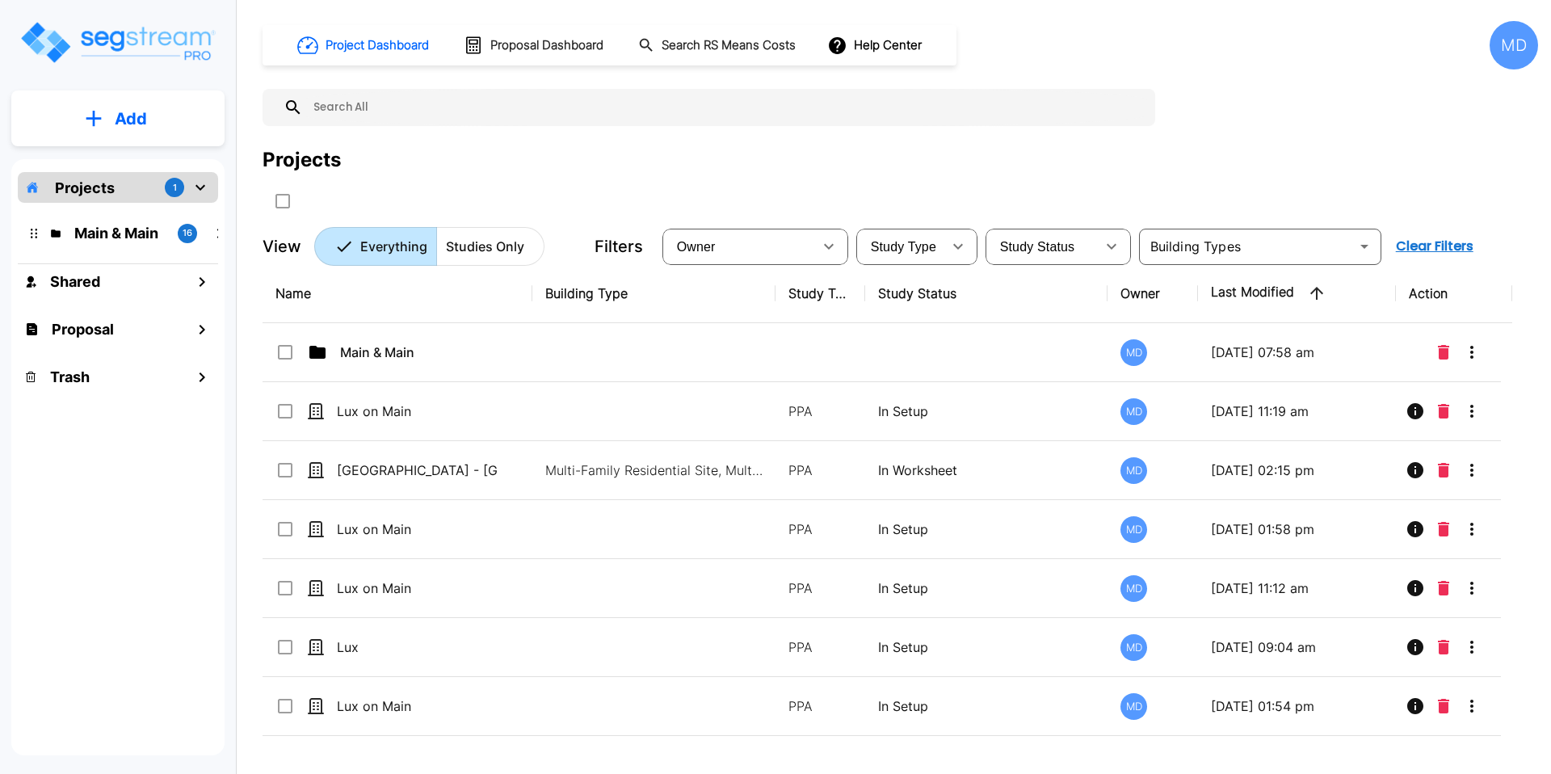
click at [1507, 55] on div "MD" at bounding box center [1514, 45] width 48 height 48
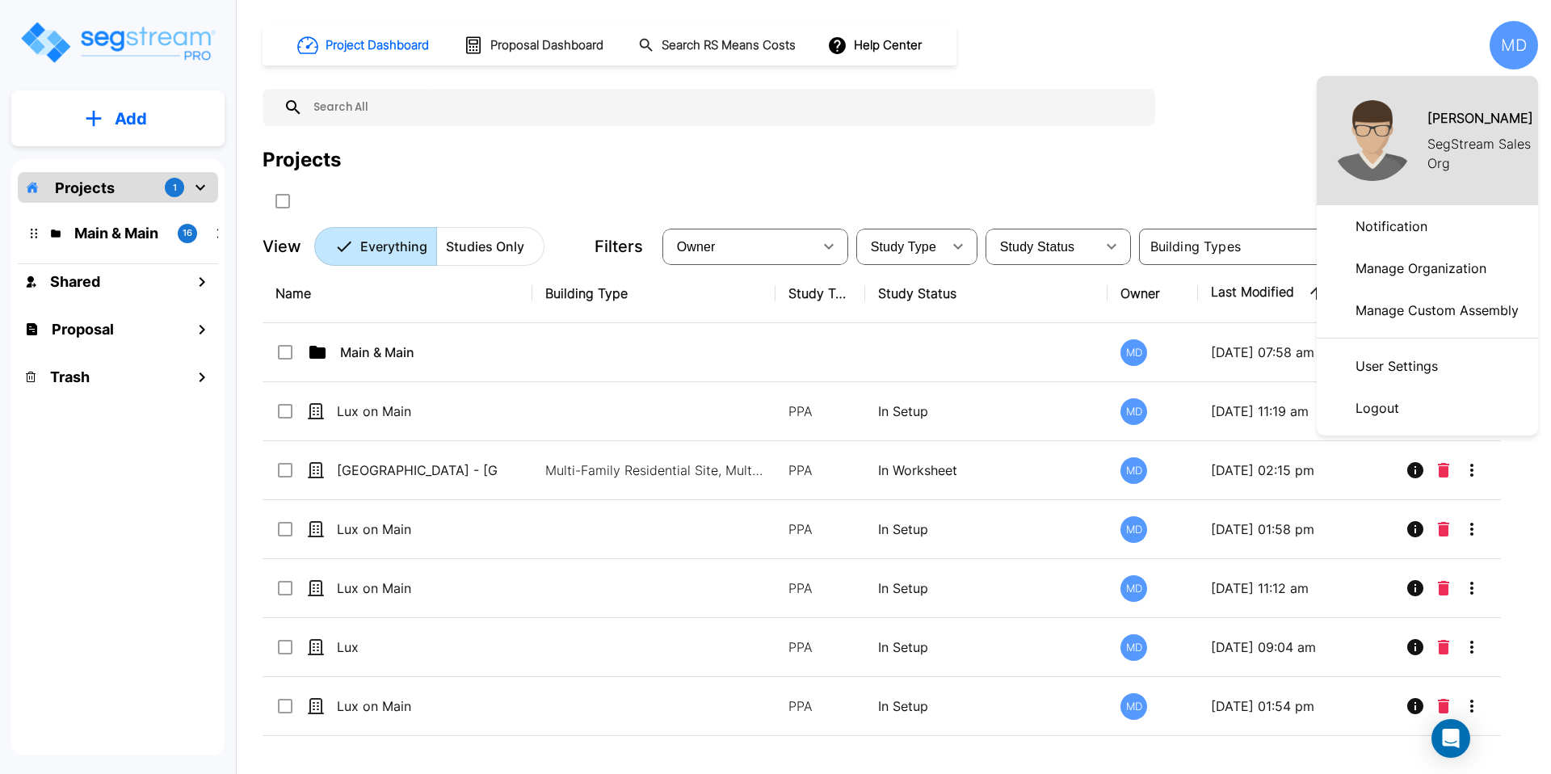
click at [1421, 280] on p "Manage Organization" at bounding box center [1421, 268] width 144 height 32
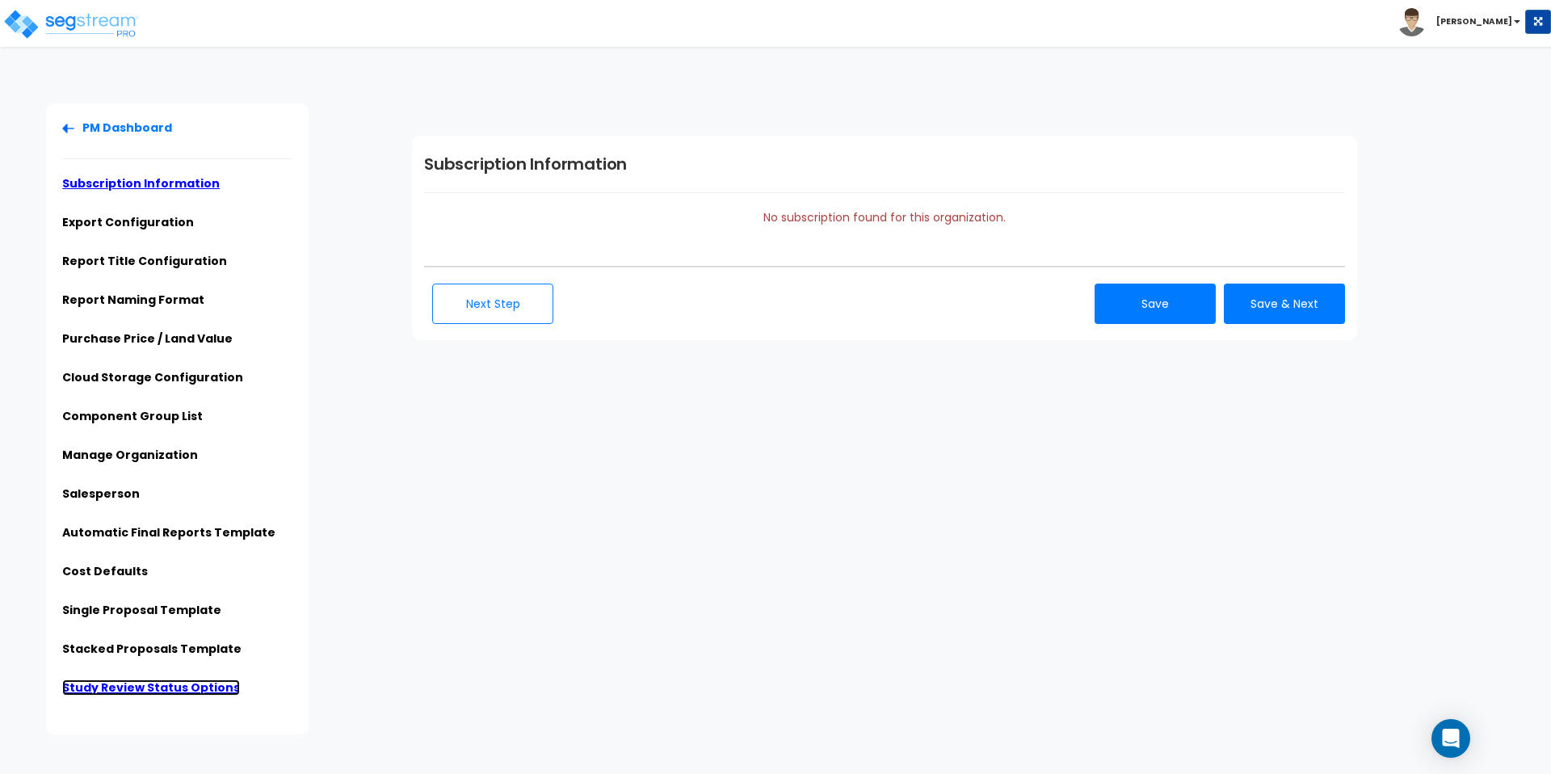
click at [97, 679] on link "Study Review Status Options" at bounding box center [151, 687] width 178 height 16
